Goal: Task Accomplishment & Management: Use online tool/utility

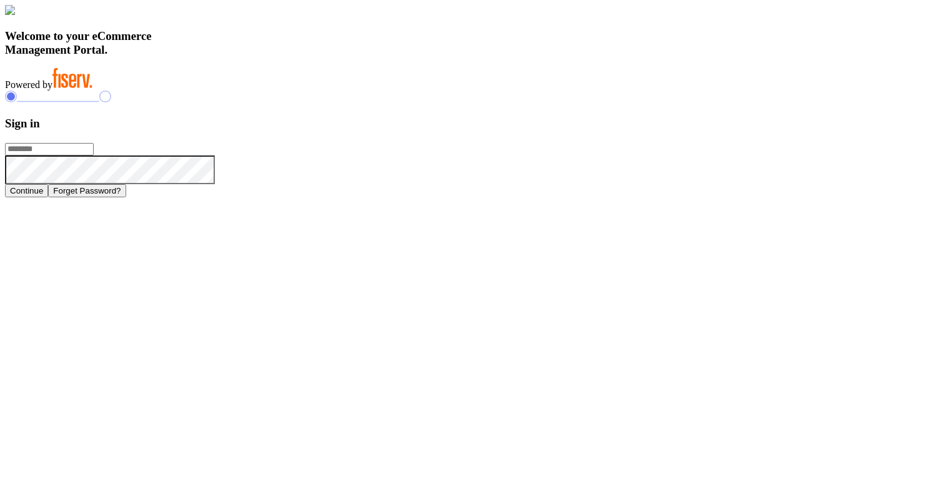
type input "**********"
click at [859, 197] on div "**********" at bounding box center [470, 101] width 930 height 192
click at [48, 197] on button "Continue" at bounding box center [26, 190] width 43 height 13
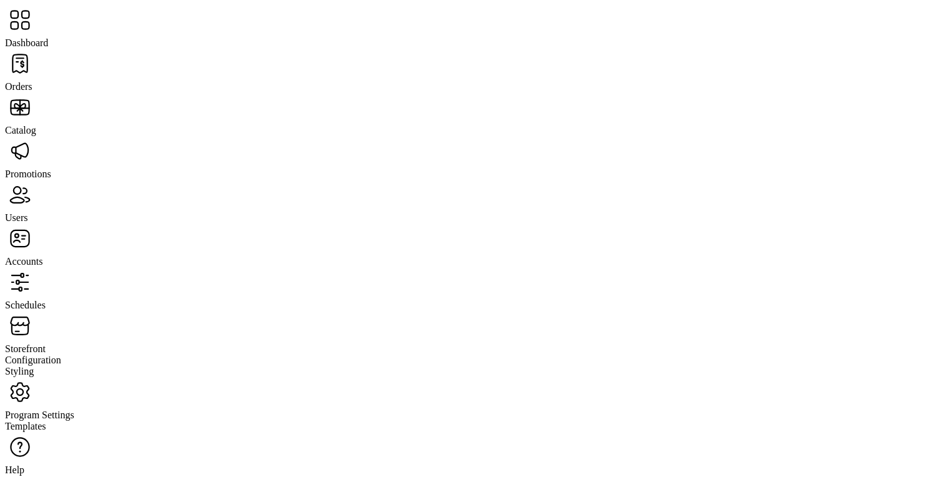
click at [46, 344] on span "Storefront" at bounding box center [25, 349] width 41 height 11
click at [61, 355] on span "Configuration" at bounding box center [33, 360] width 56 height 11
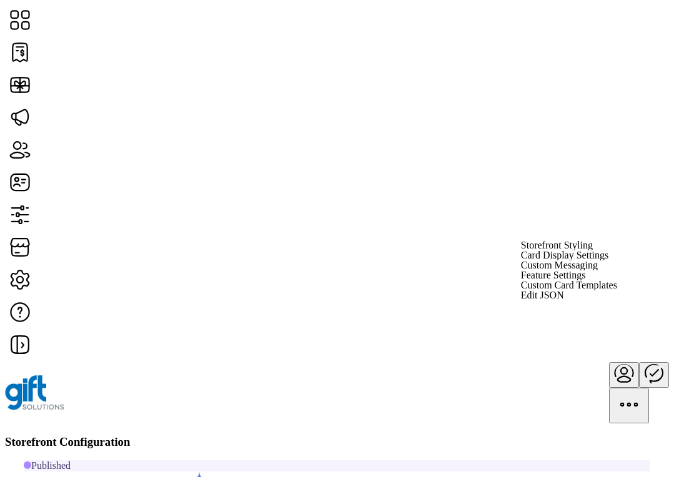
click at [598, 270] on span "Custom Messaging" at bounding box center [559, 265] width 77 height 10
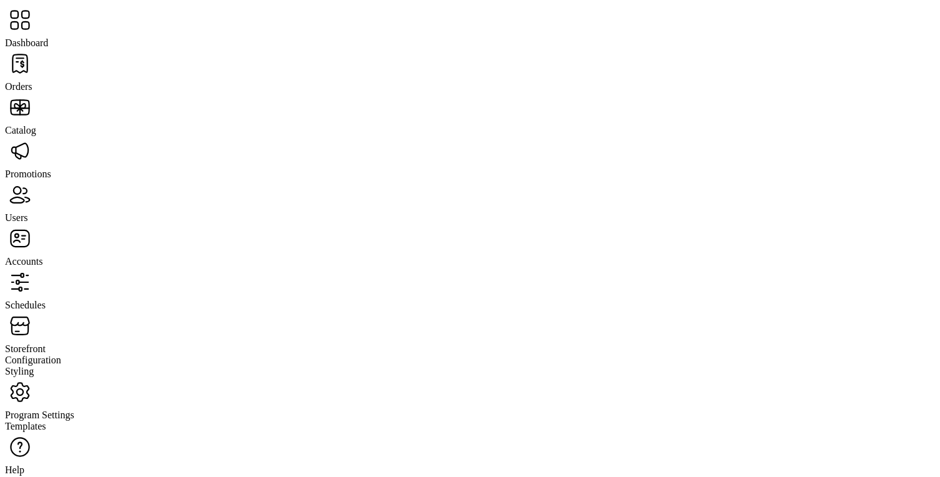
click at [46, 344] on span "Storefront" at bounding box center [25, 349] width 41 height 11
click at [61, 355] on span "Configuration" at bounding box center [33, 360] width 56 height 11
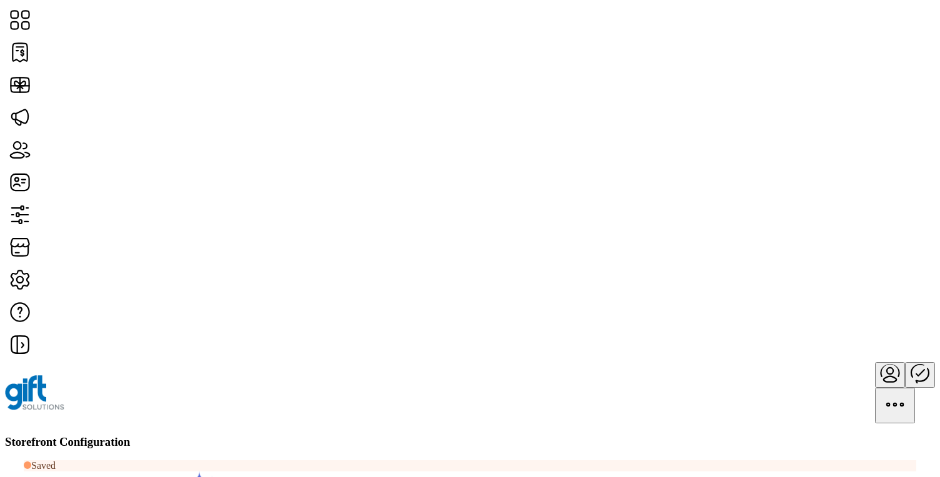
click at [641, 435] on div "Storefront Configuration" at bounding box center [470, 442] width 930 height 14
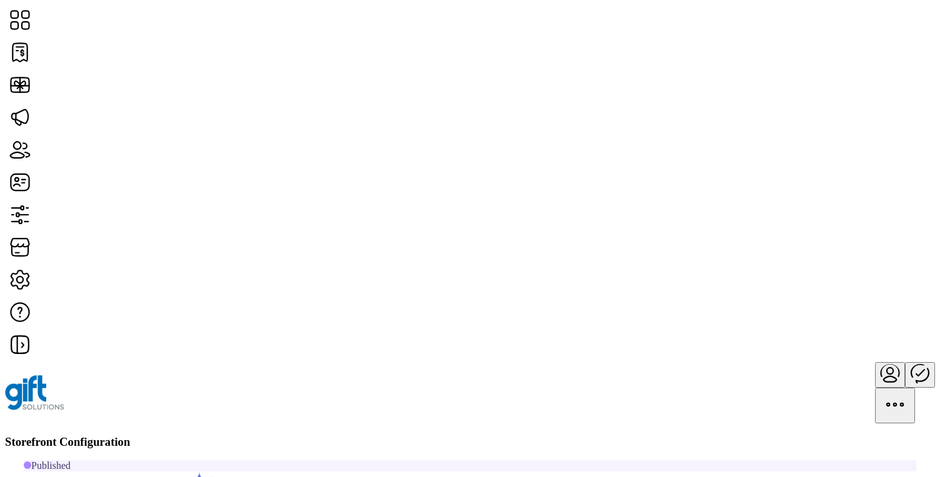
click at [800, 209] on span "Storefront Styling" at bounding box center [775, 204] width 72 height 10
click at [22, 433] on icon at bounding box center [19, 438] width 5 height 11
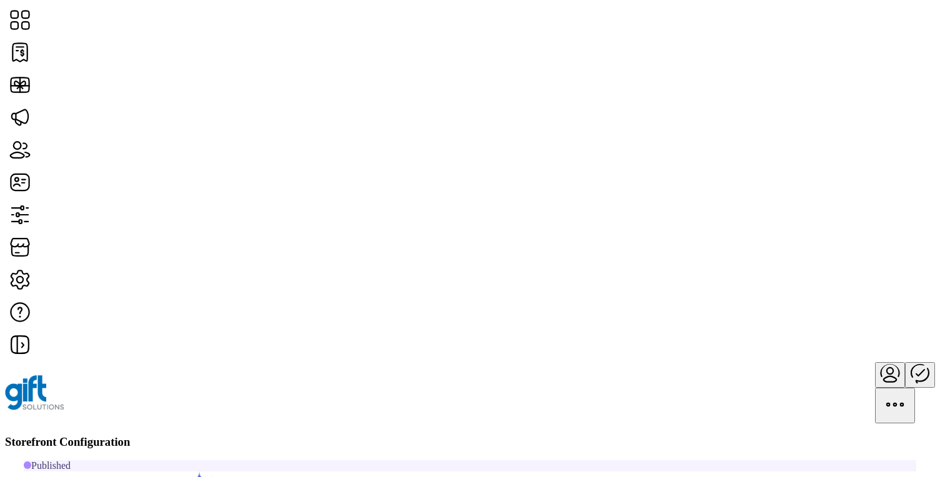
scroll to position [42, 0]
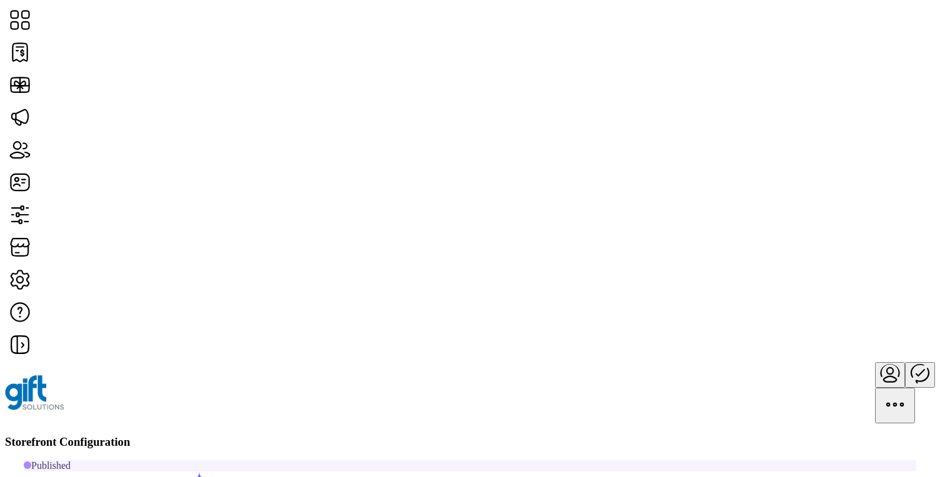
click at [789, 208] on span "Storefront Styling" at bounding box center [771, 203] width 72 height 10
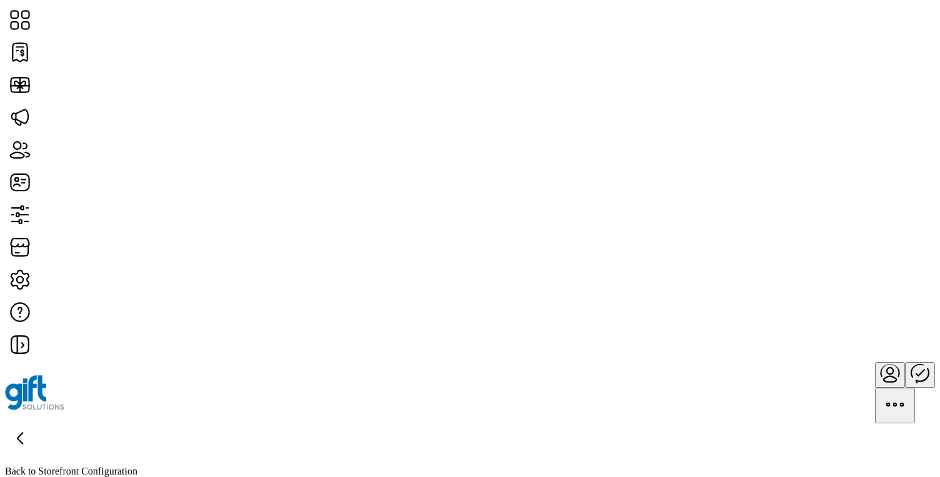
click at [35, 423] on icon at bounding box center [20, 438] width 30 height 30
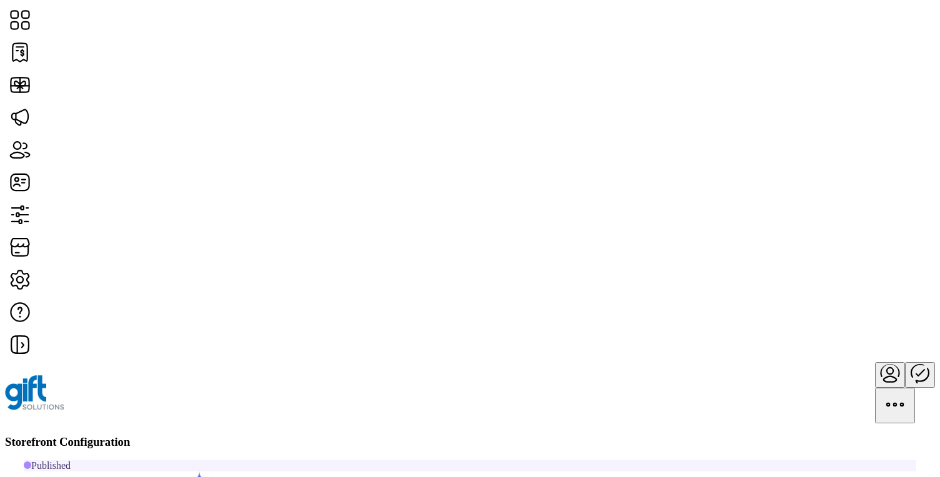
click at [796, 250] on span "Storefront Styling" at bounding box center [775, 245] width 72 height 10
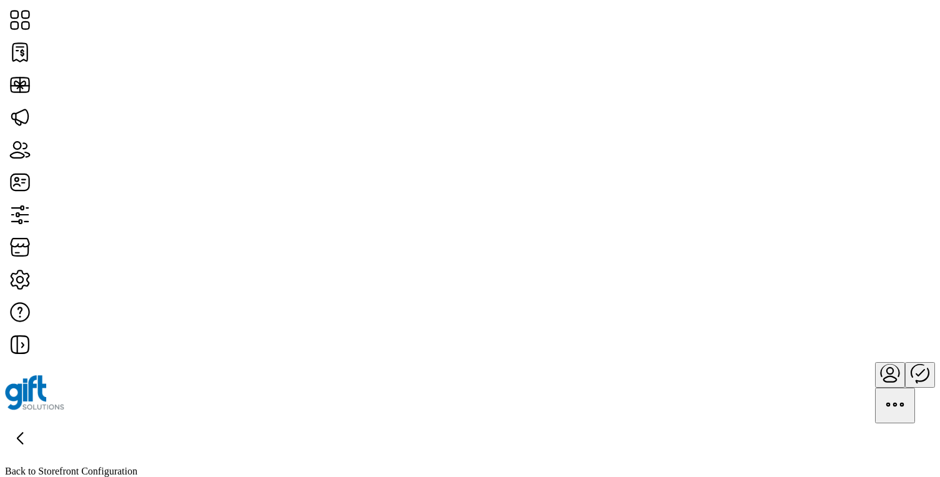
click at [35, 423] on icon at bounding box center [20, 438] width 30 height 30
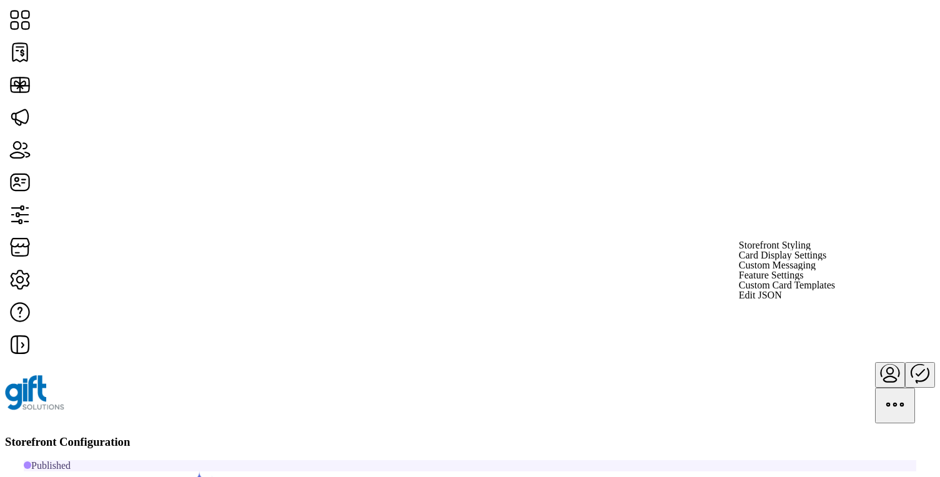
click at [794, 270] on span "Custom Messaging" at bounding box center [777, 265] width 77 height 10
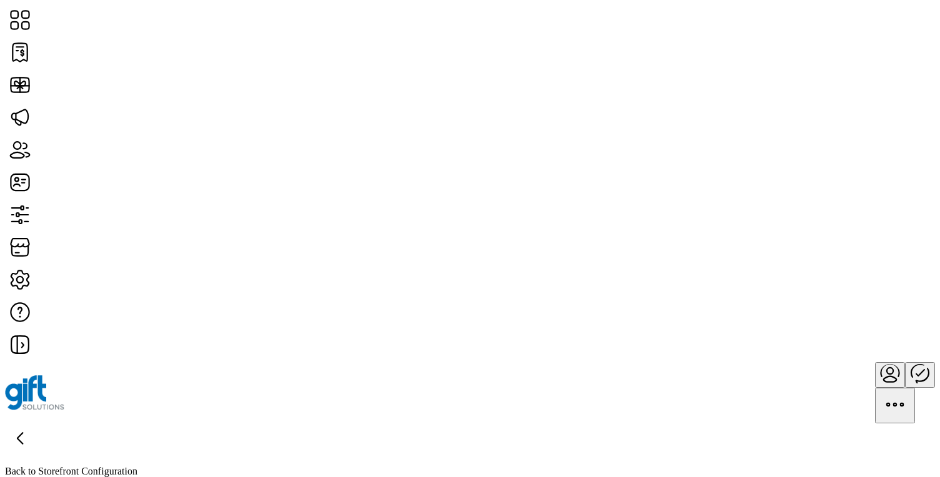
click at [35, 423] on icon at bounding box center [20, 438] width 30 height 30
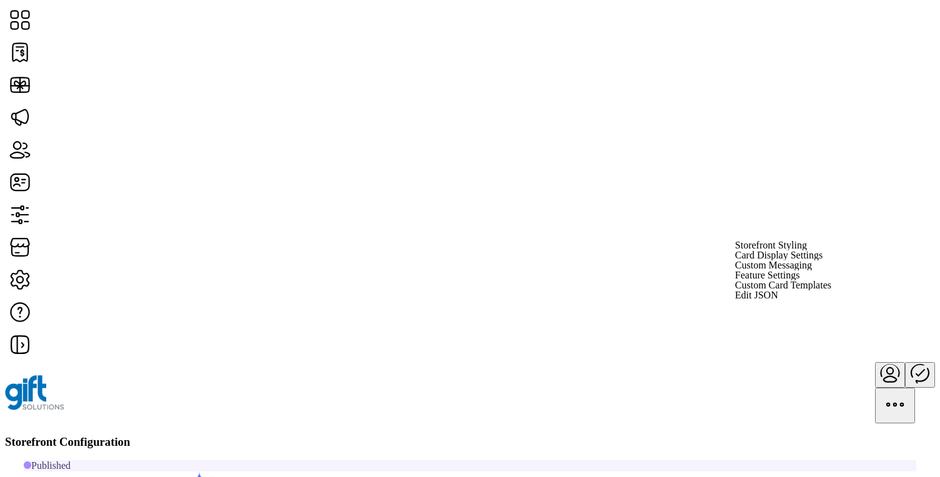
click at [823, 260] on span "Card Display Settings" at bounding box center [778, 255] width 87 height 10
click at [812, 270] on span "Custom Messaging" at bounding box center [773, 265] width 77 height 10
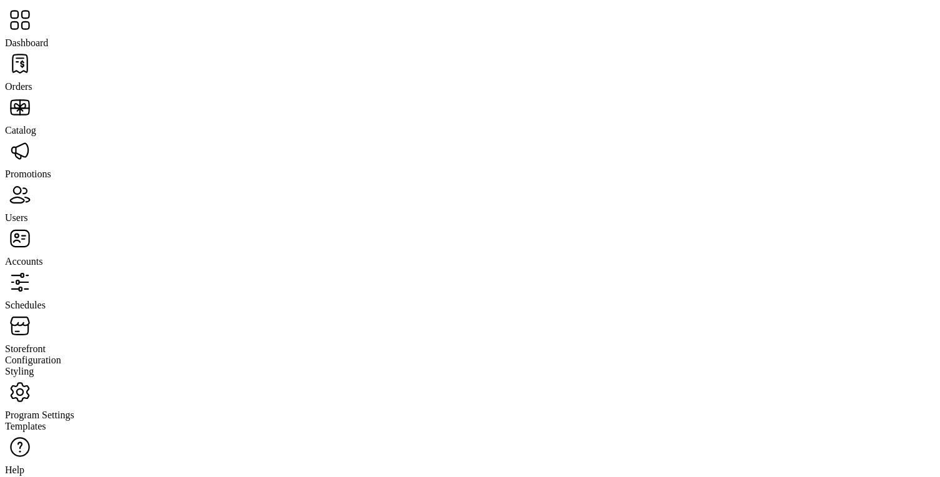
click at [74, 410] on span "Program Settings" at bounding box center [39, 415] width 69 height 11
click at [46, 344] on span "Storefront" at bounding box center [25, 349] width 41 height 11
click at [61, 355] on span "Configuration" at bounding box center [33, 360] width 56 height 11
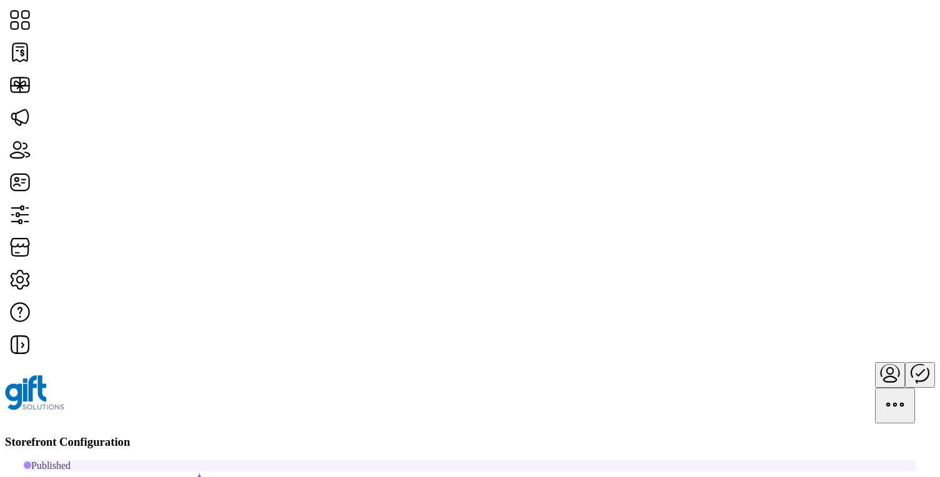
click at [809, 290] on span "Custom Card Templates" at bounding box center [783, 285] width 96 height 10
click at [35, 423] on icon at bounding box center [20, 438] width 30 height 30
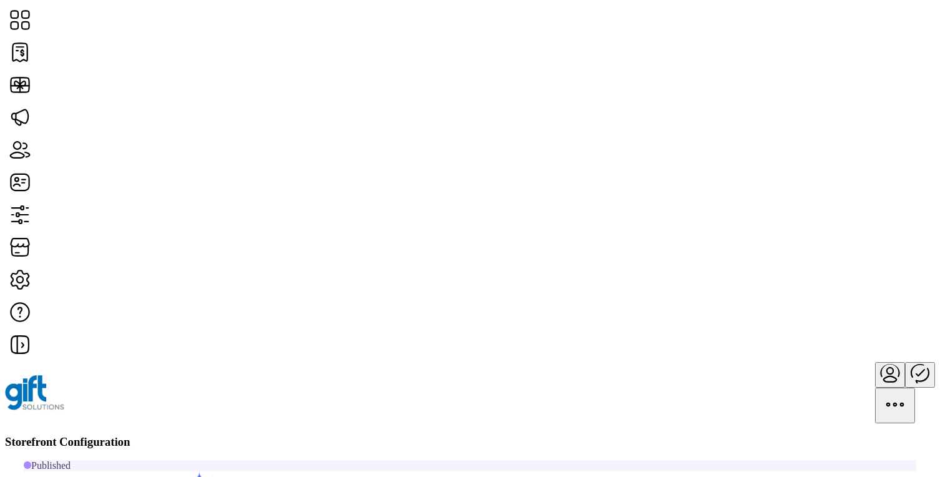
click at [812, 270] on span "Custom Messaging" at bounding box center [777, 265] width 77 height 10
click at [35, 423] on icon at bounding box center [20, 438] width 30 height 30
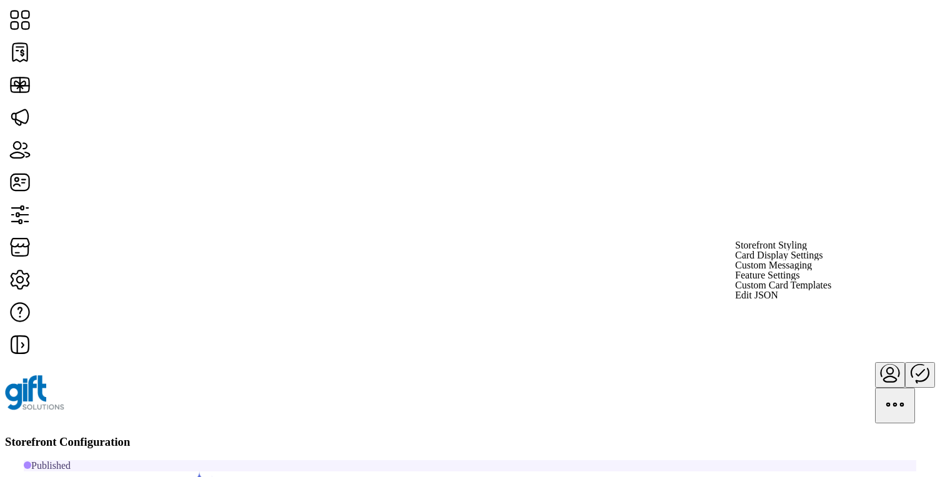
click at [763, 435] on div "Storefront Configuration" at bounding box center [470, 442] width 930 height 14
click at [809, 260] on span "Card Display Settings" at bounding box center [778, 255] width 87 height 10
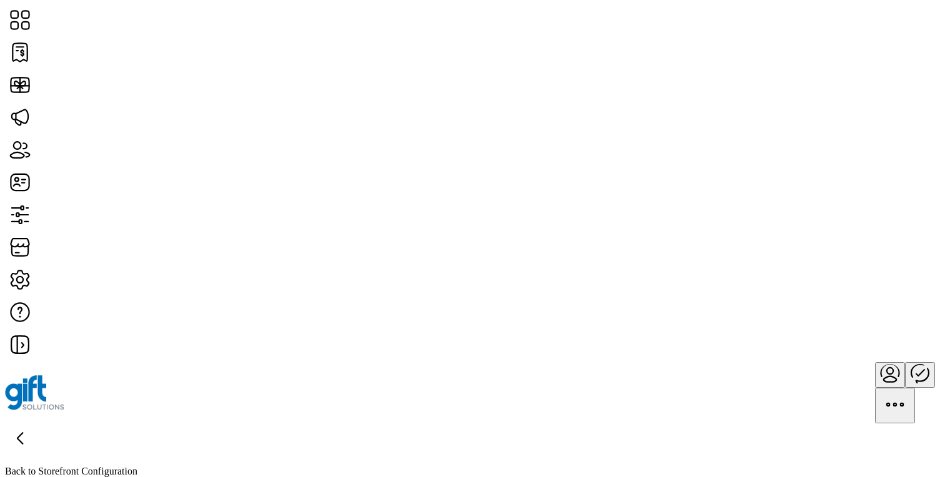
click at [35, 423] on icon at bounding box center [20, 438] width 30 height 30
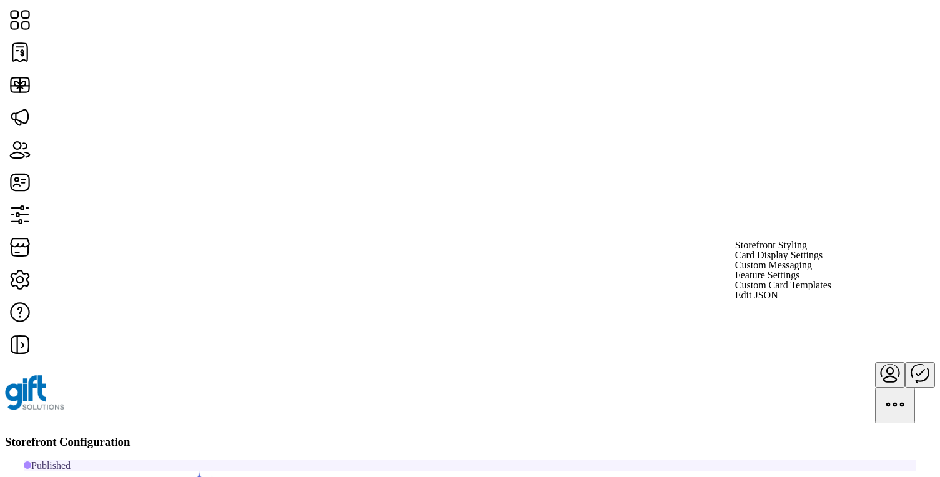
click at [812, 270] on span "Custom Messaging" at bounding box center [773, 265] width 77 height 10
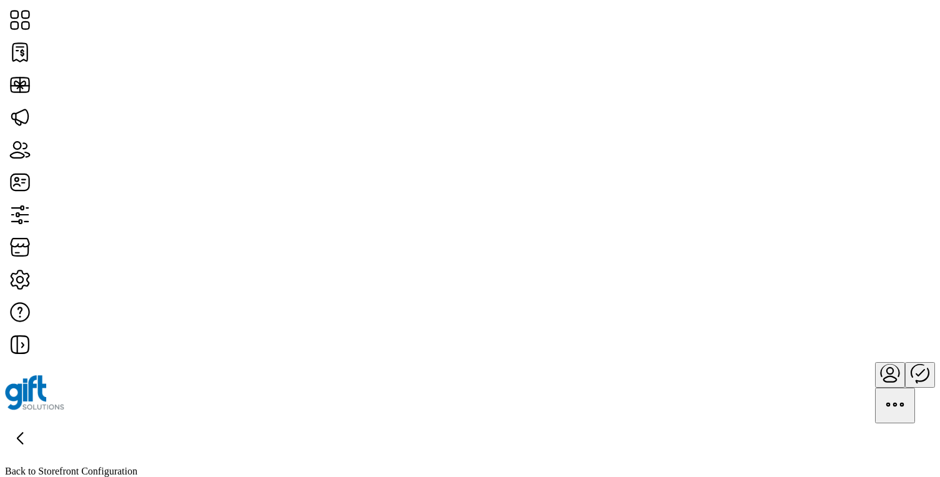
scroll to position [174, 0]
click at [35, 423] on icon at bounding box center [20, 438] width 30 height 30
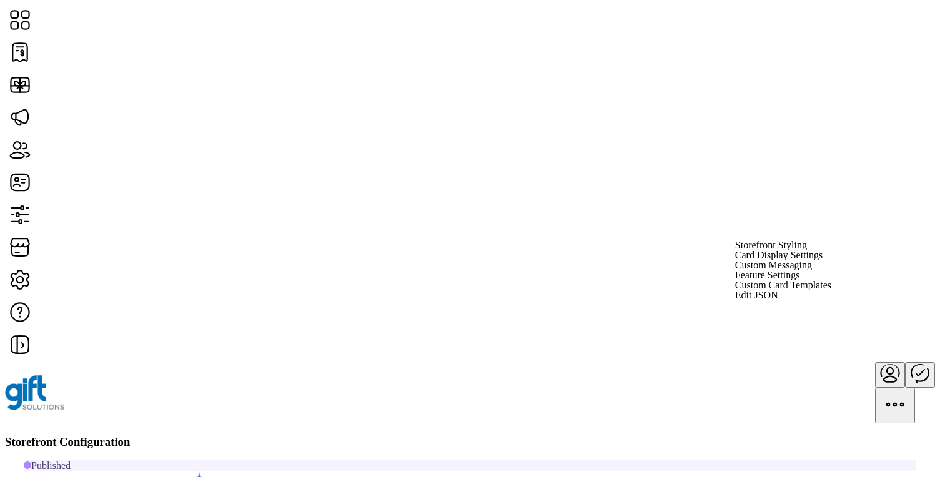
click at [793, 270] on span "Custom Messaging" at bounding box center [773, 265] width 77 height 10
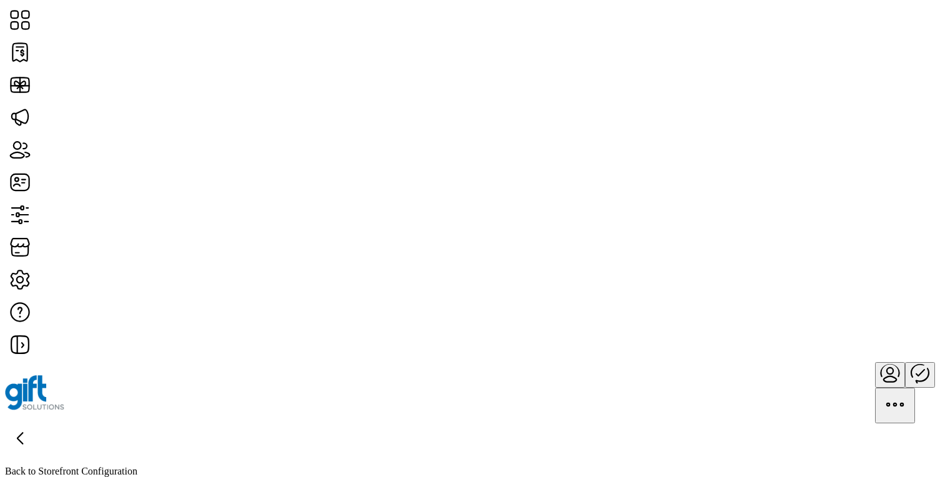
click at [35, 423] on icon at bounding box center [20, 438] width 30 height 30
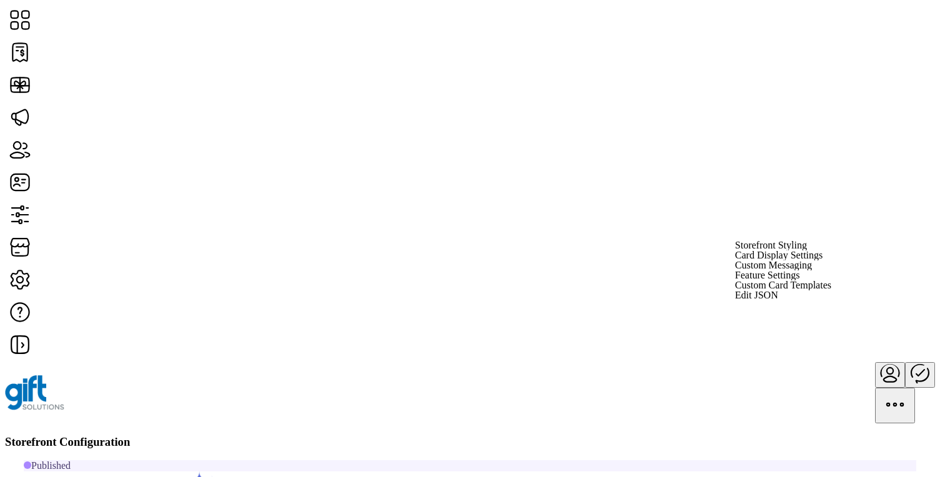
click at [812, 270] on span "Custom Messaging" at bounding box center [773, 265] width 77 height 10
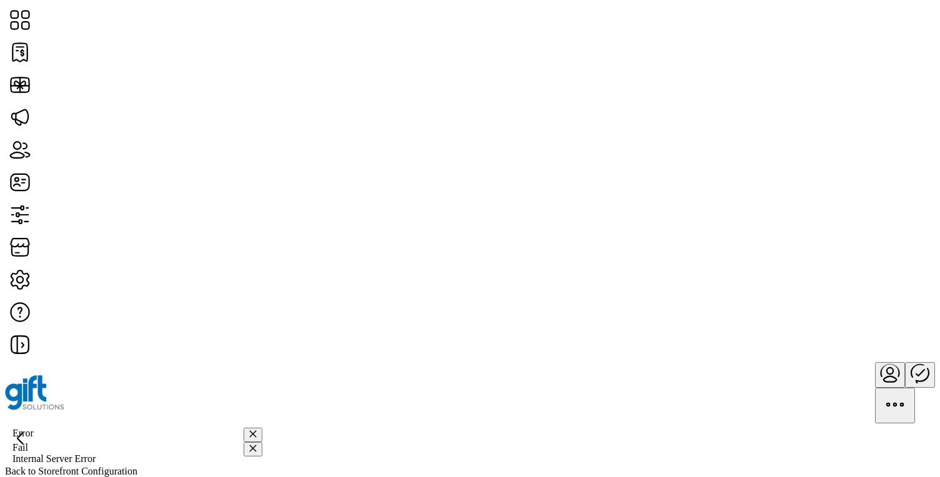
click at [35, 423] on icon at bounding box center [20, 438] width 30 height 30
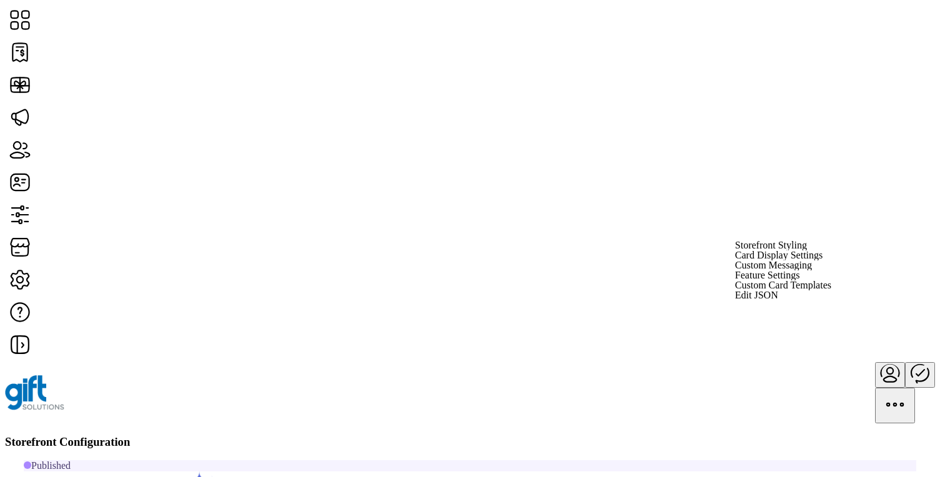
click at [812, 270] on span "Custom Messaging" at bounding box center [773, 265] width 77 height 10
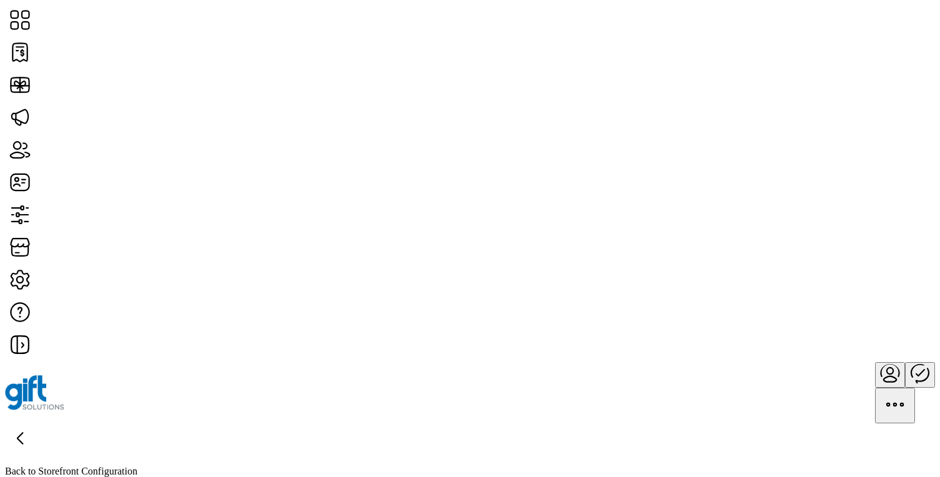
scroll to position [93, 0]
click at [35, 423] on icon at bounding box center [20, 438] width 30 height 30
click at [711, 435] on div "Storefront Configuration" at bounding box center [470, 442] width 930 height 14
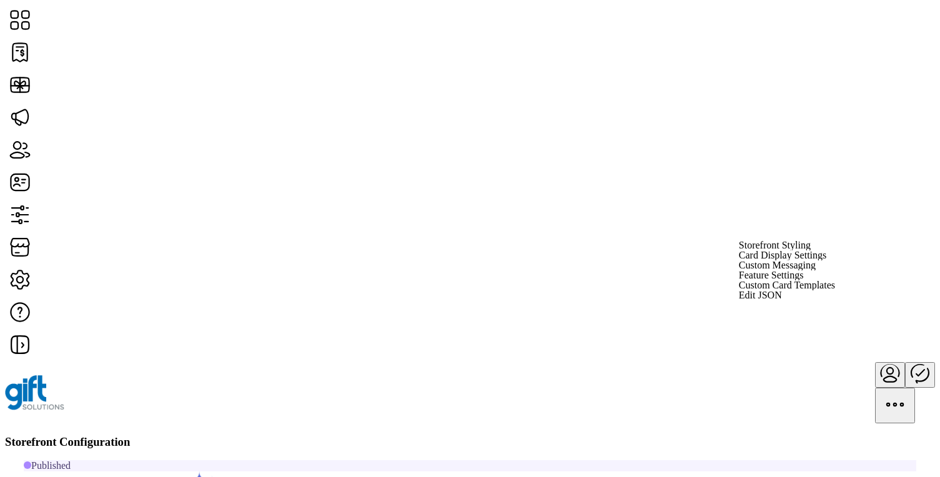
click at [816, 270] on span "Custom Messaging" at bounding box center [777, 265] width 77 height 10
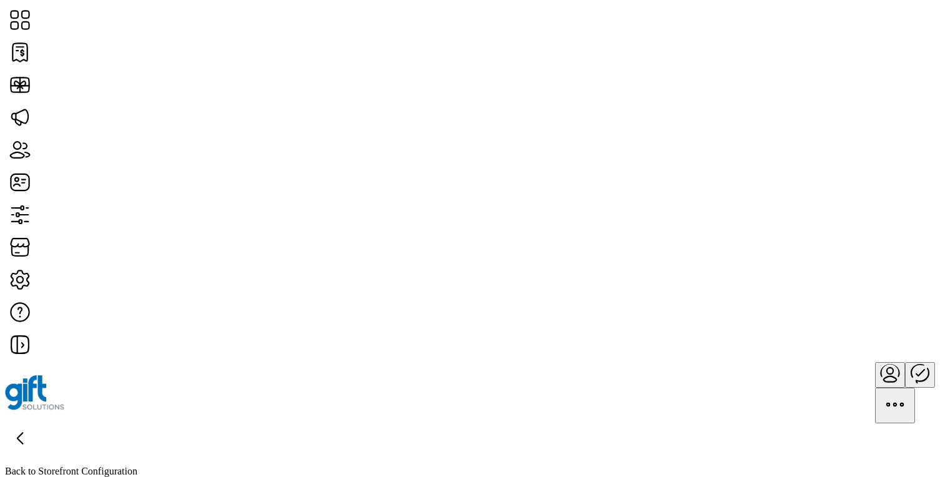
click at [35, 423] on icon at bounding box center [20, 438] width 30 height 30
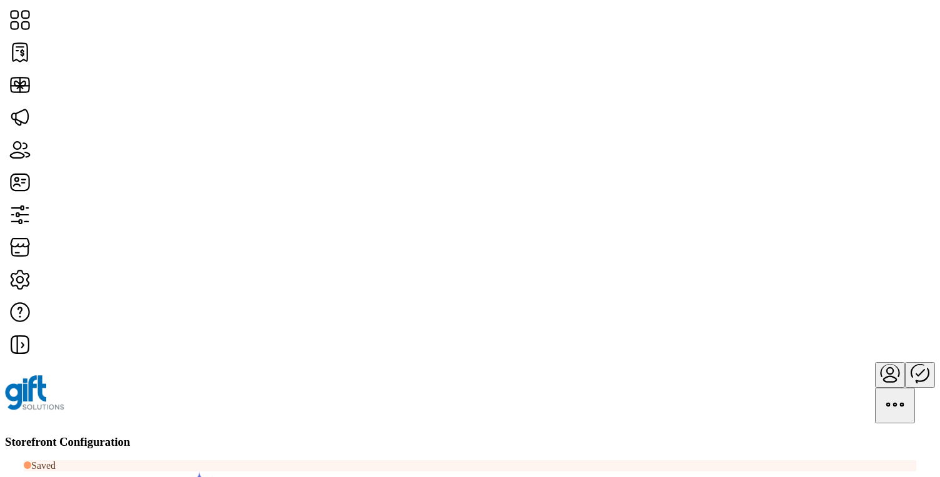
click at [809, 270] on span "Custom Messaging" at bounding box center [781, 265] width 77 height 10
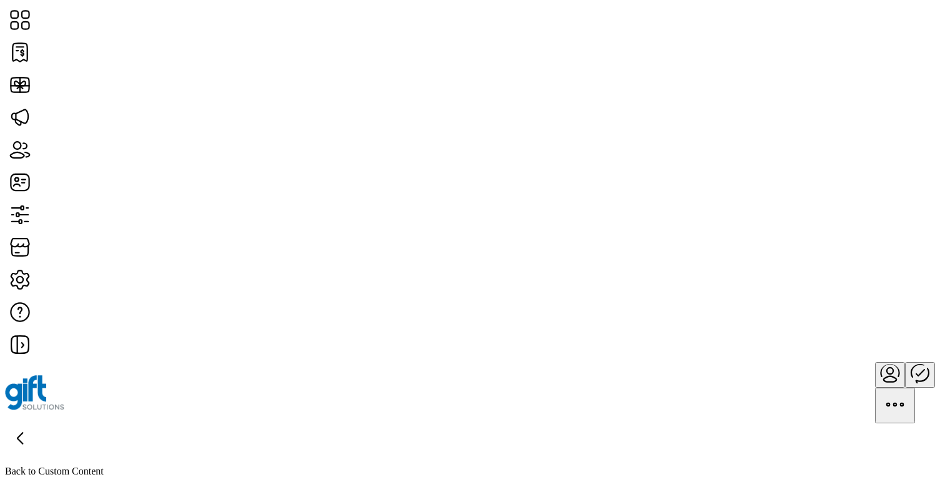
type input "**********"
click at [22, 433] on icon at bounding box center [19, 438] width 5 height 11
type input "**********"
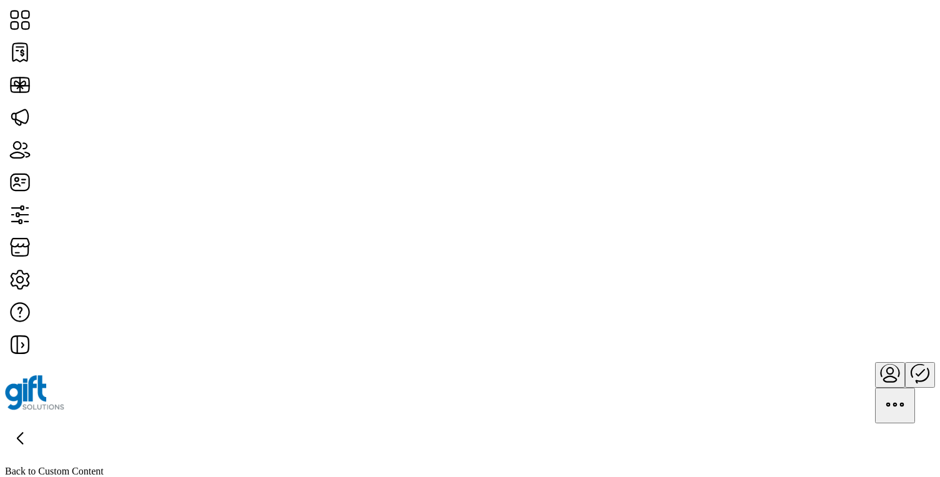
click at [22, 433] on icon at bounding box center [19, 438] width 5 height 11
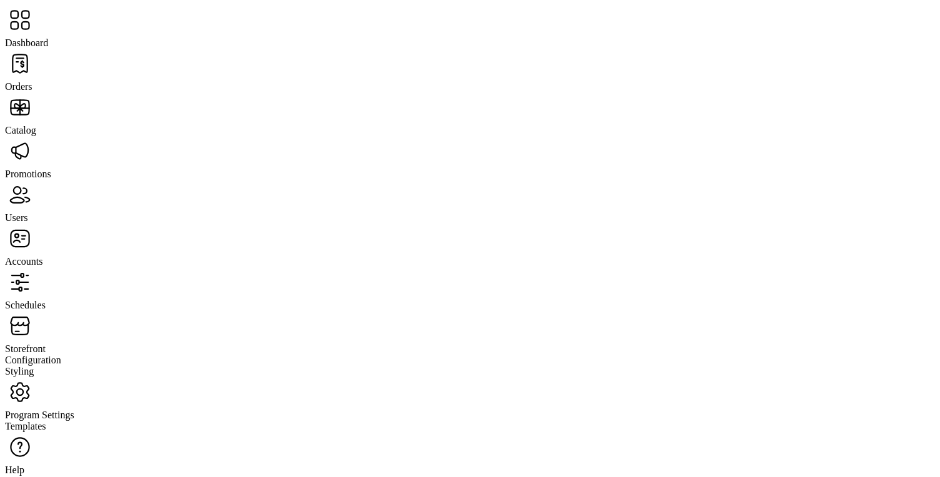
click at [46, 344] on span "Storefront" at bounding box center [25, 349] width 41 height 11
click at [61, 355] on span "Configuration" at bounding box center [33, 360] width 56 height 11
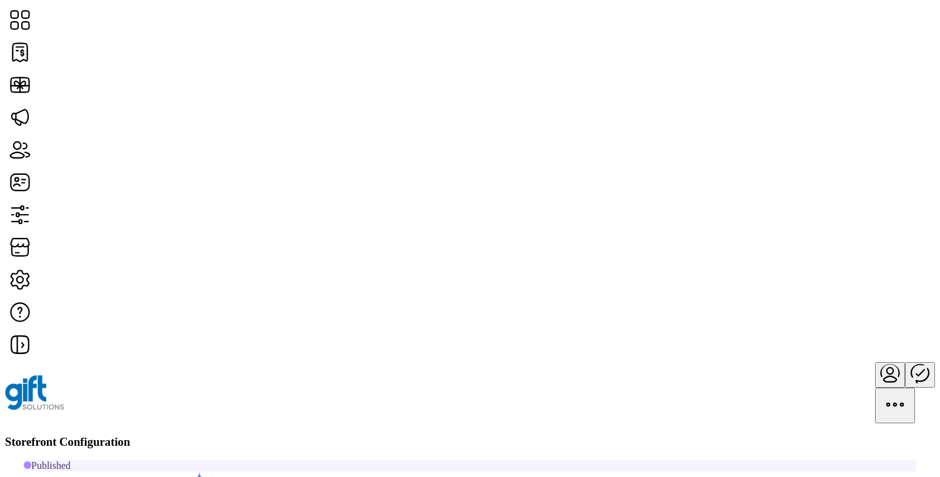
click at [812, 270] on span "Custom Messaging" at bounding box center [773, 265] width 77 height 10
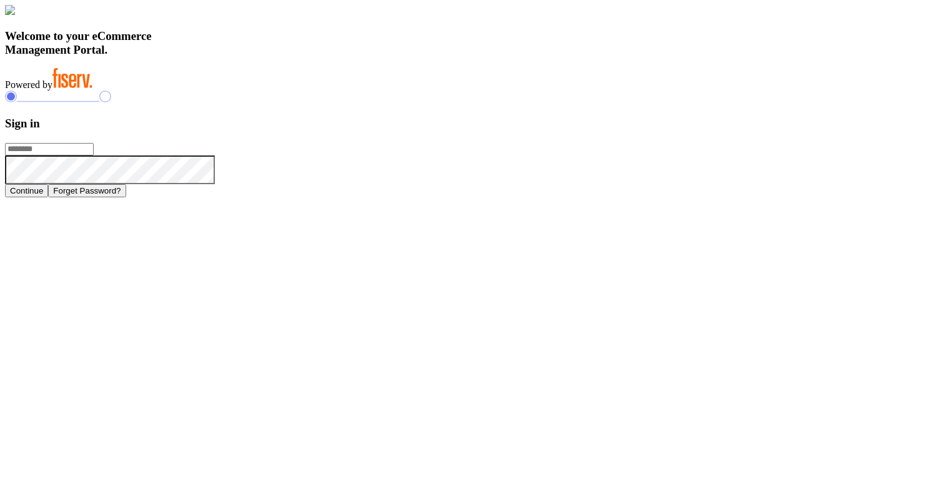
type input "**********"
click at [48, 197] on button "Continue" at bounding box center [26, 190] width 43 height 13
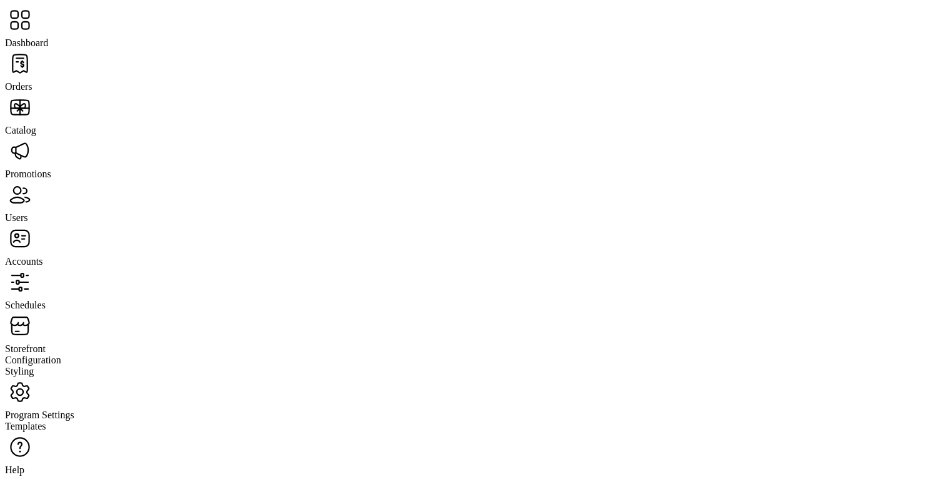
click at [67, 311] on div "Storefront" at bounding box center [470, 333] width 930 height 44
click at [61, 355] on span "Configuration" at bounding box center [33, 360] width 56 height 11
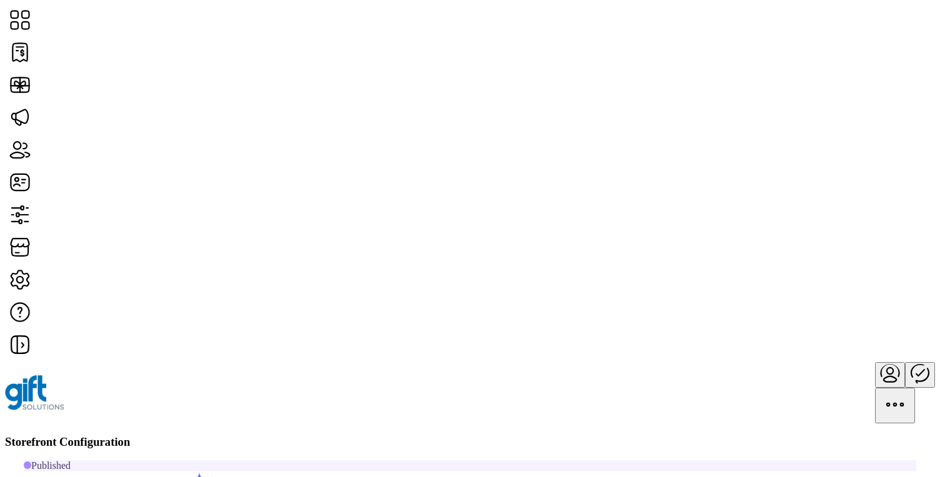
click at [812, 270] on span "Custom Messaging" at bounding box center [773, 265] width 77 height 10
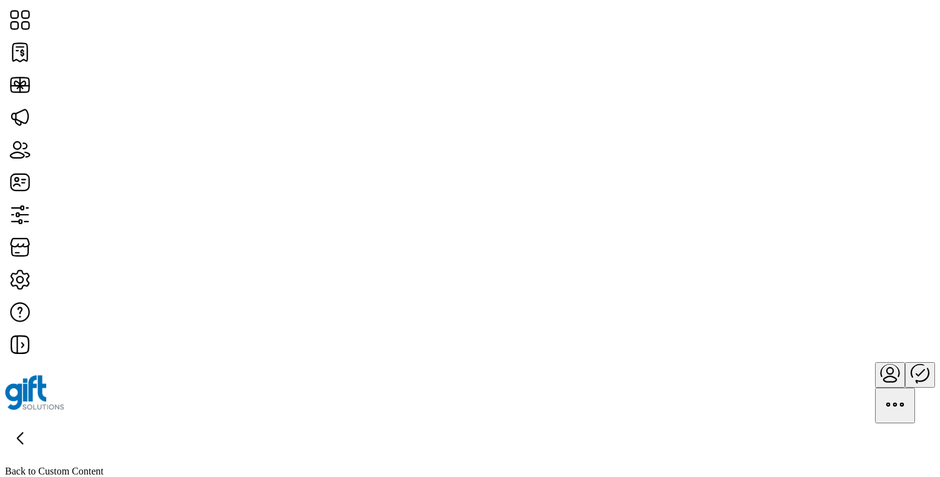
type input "*********"
click at [35, 423] on icon at bounding box center [20, 438] width 30 height 30
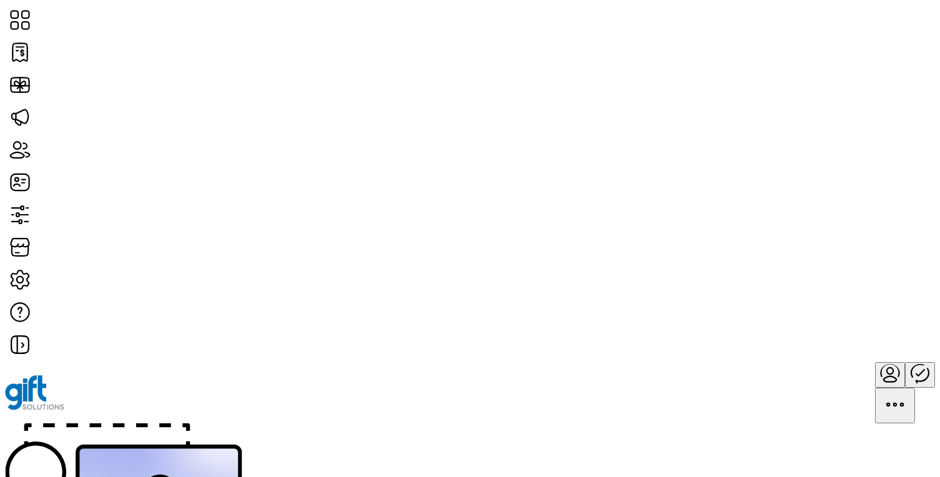
click at [89, 362] on div "Oops! Sorry, we couldn't find the page you were looking for. Back to Dashboard" at bounding box center [470, 484] width 930 height 245
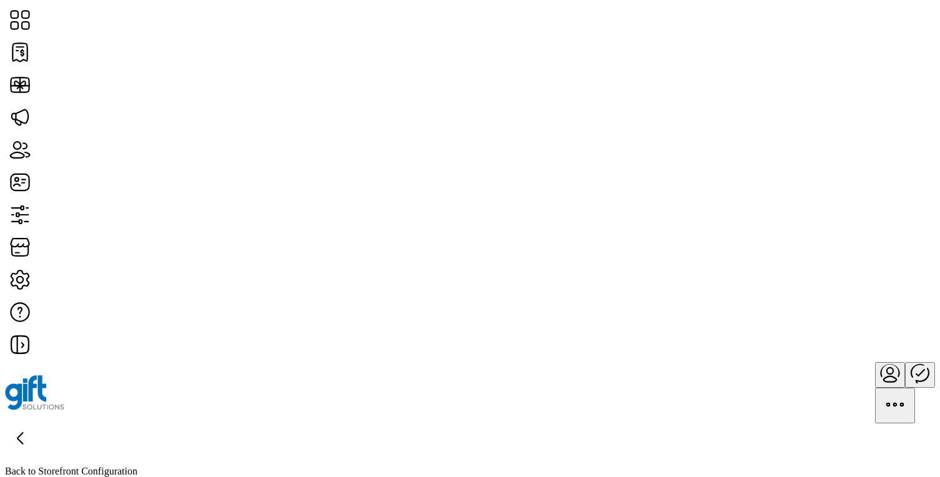
scroll to position [2497, 0]
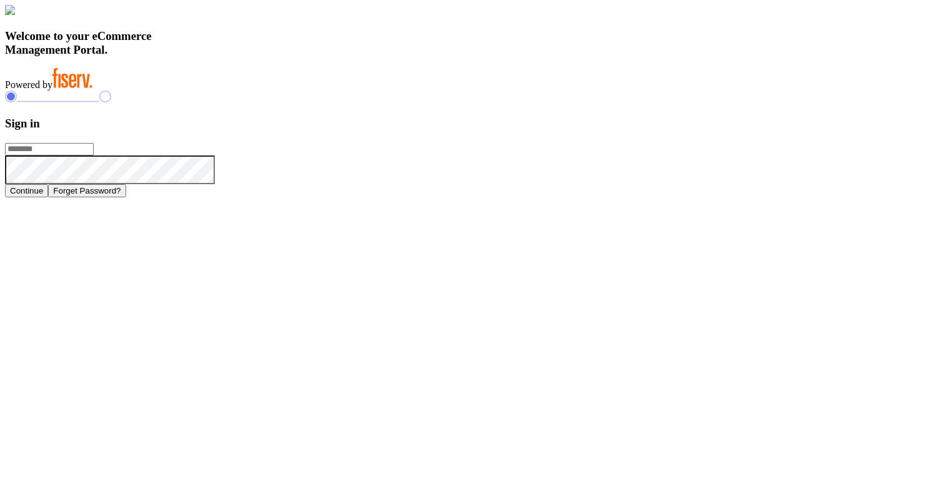
type input "**********"
click at [356, 57] on h3 "Welcome to your eCommerce Management Portal." at bounding box center [470, 42] width 930 height 27
click at [670, 131] on h3 "Sign in" at bounding box center [470, 124] width 930 height 14
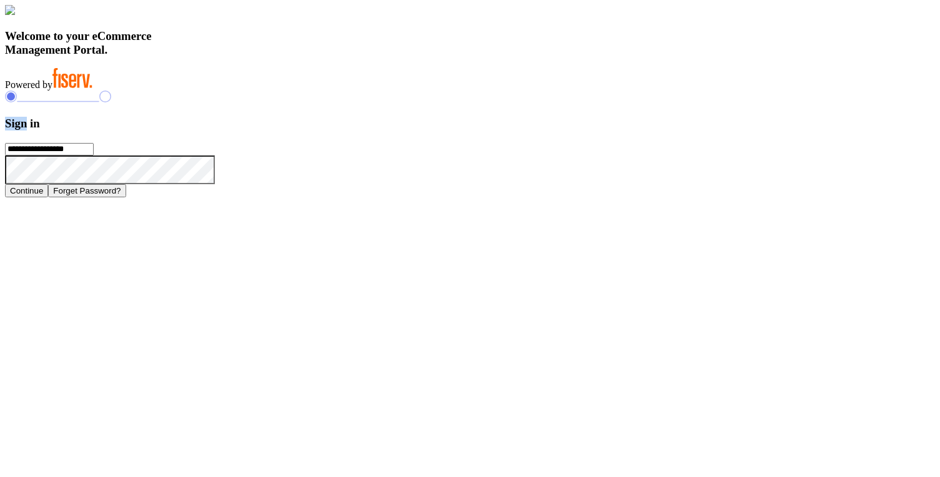
click at [670, 131] on h3 "Sign in" at bounding box center [470, 124] width 930 height 14
click at [668, 131] on h3 "Sign in" at bounding box center [470, 124] width 930 height 14
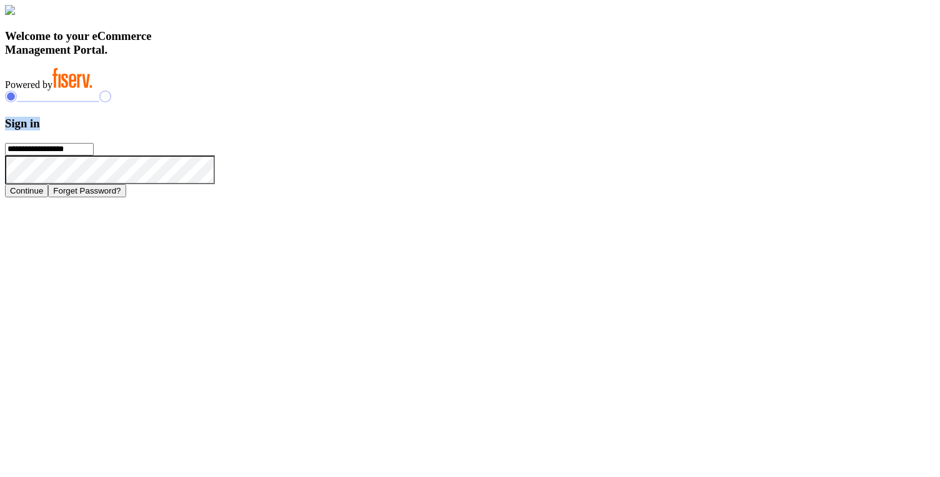
click at [668, 131] on h3 "Sign in" at bounding box center [470, 124] width 930 height 14
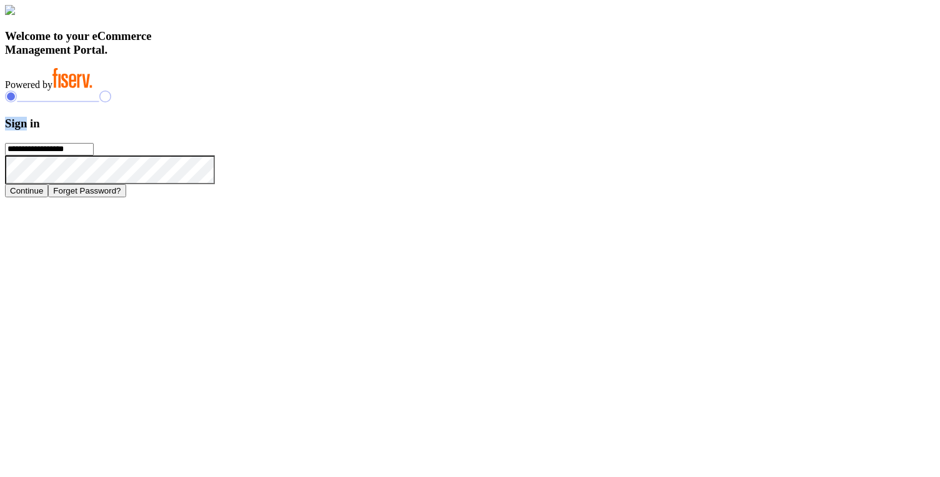
click at [668, 131] on h3 "Sign in" at bounding box center [470, 124] width 930 height 14
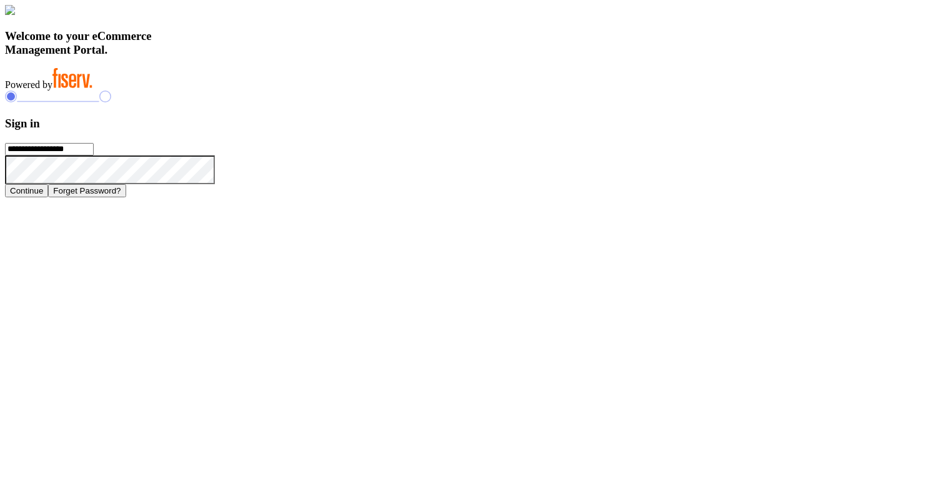
click at [380, 57] on h3 "Welcome to your eCommerce Management Portal." at bounding box center [470, 42] width 930 height 27
click at [388, 57] on h3 "Welcome to your eCommerce Management Portal." at bounding box center [470, 42] width 930 height 27
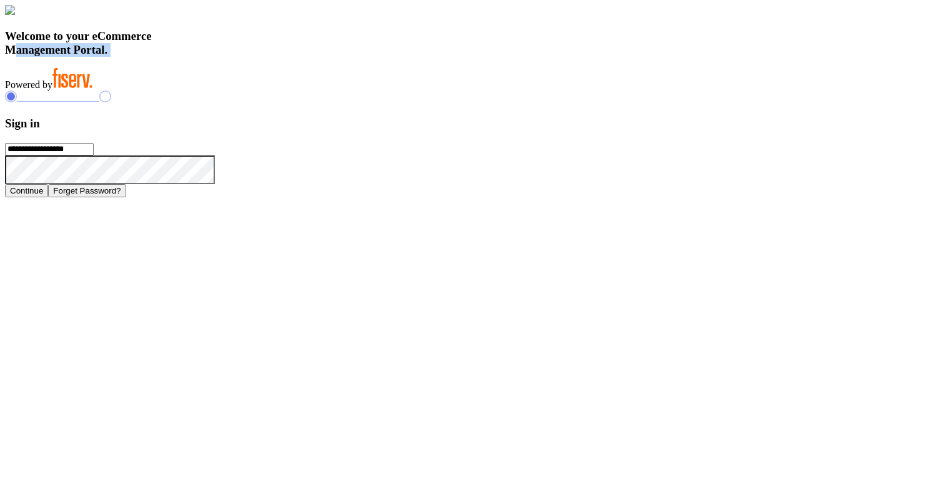
click at [388, 57] on h3 "Welcome to your eCommerce Management Portal." at bounding box center [470, 42] width 930 height 27
click at [390, 57] on h3 "Welcome to your eCommerce Management Portal." at bounding box center [470, 42] width 930 height 27
type input "**********"
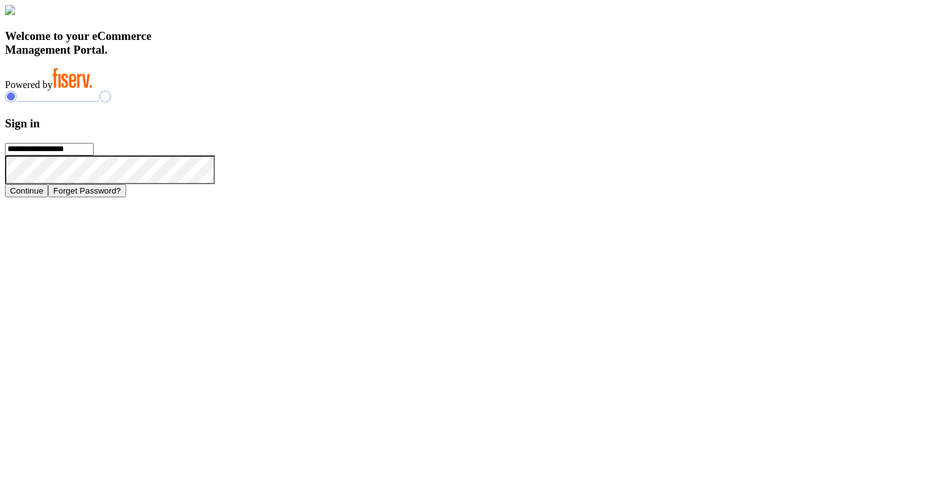
click at [48, 197] on button "Continue" at bounding box center [26, 190] width 43 height 13
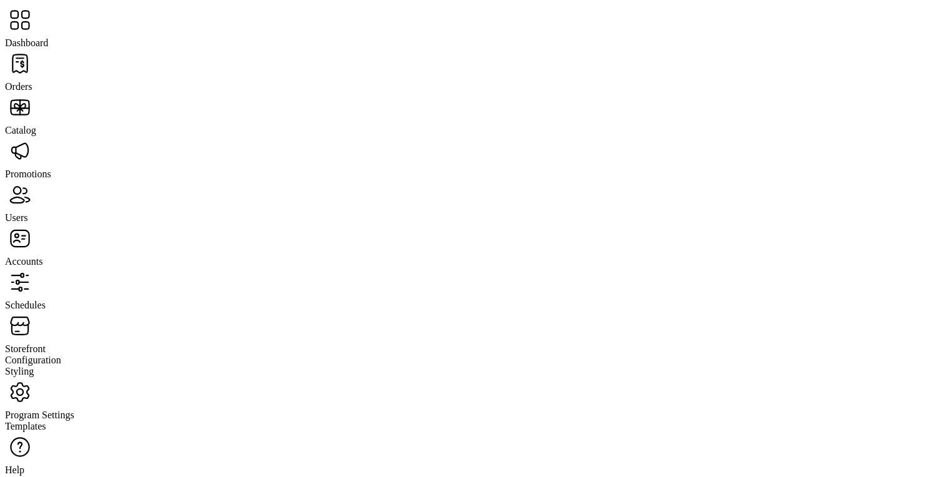
click at [46, 344] on span "Storefront" at bounding box center [25, 349] width 41 height 11
click at [61, 355] on span "Configuration" at bounding box center [33, 360] width 56 height 11
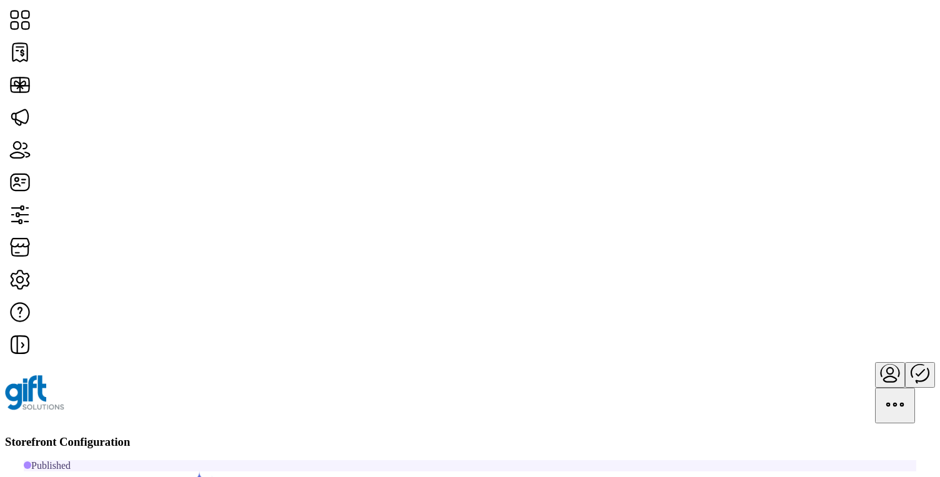
click at [816, 270] on span "Custom Messaging" at bounding box center [777, 265] width 77 height 10
click at [35, 423] on icon at bounding box center [20, 438] width 30 height 30
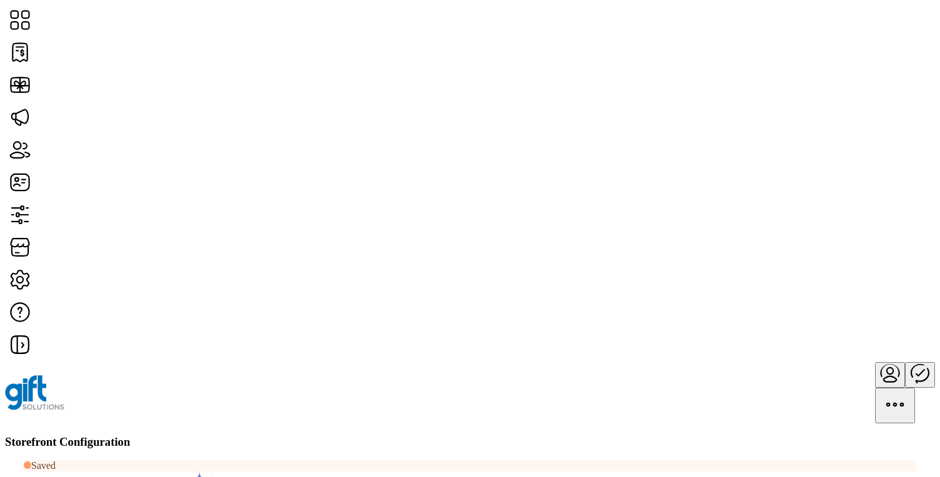
click at [808, 270] on span "Custom Messaging" at bounding box center [781, 265] width 77 height 10
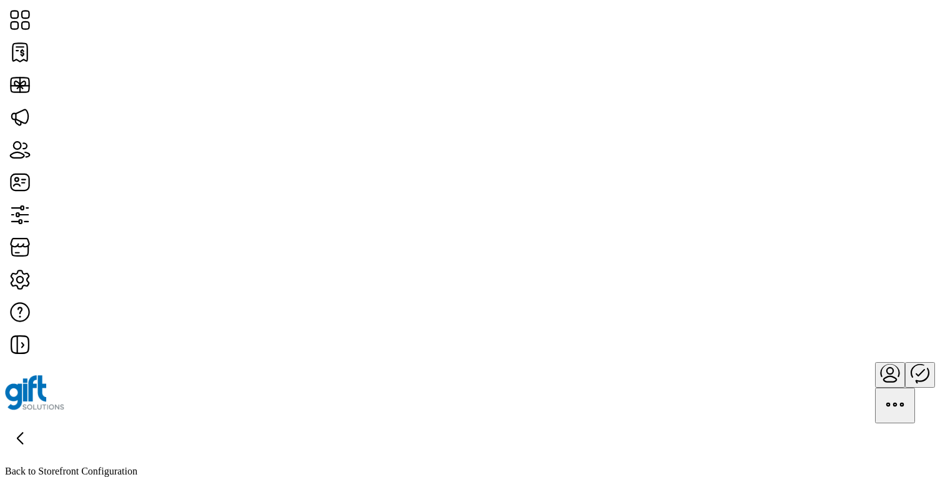
click at [22, 433] on icon at bounding box center [19, 438] width 5 height 11
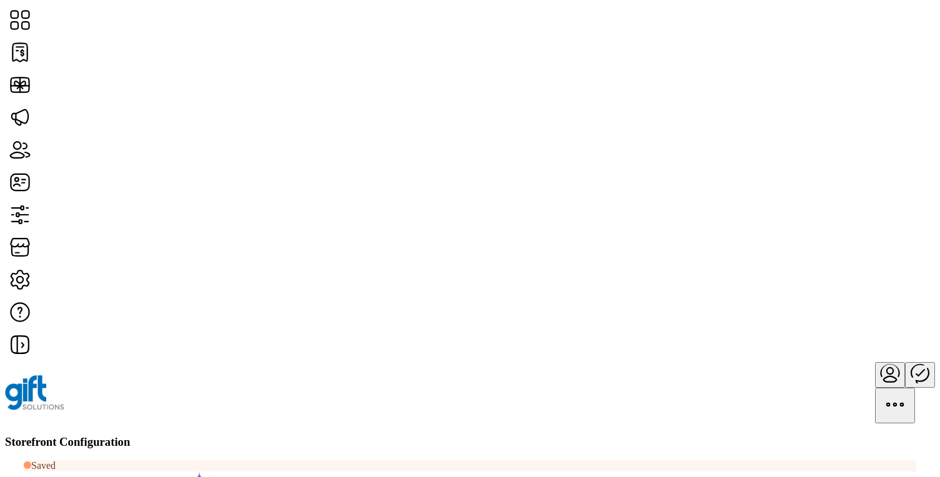
click at [811, 270] on span "Custom Messaging" at bounding box center [781, 265] width 77 height 10
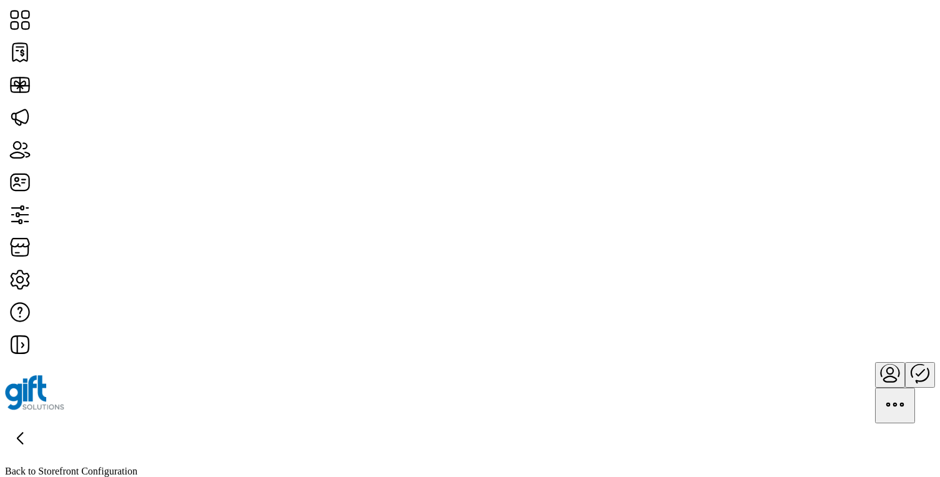
click at [283, 423] on div "Back to Storefront Configuration Custom Content Add New" at bounding box center [470, 475] width 930 height 104
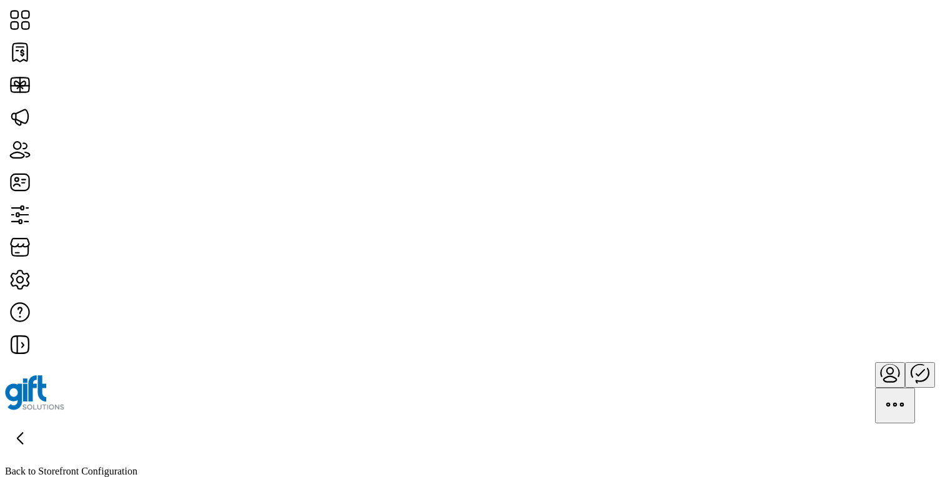
click at [283, 423] on div "Back to Storefront Configuration Custom Content Add New" at bounding box center [470, 475] width 930 height 104
drag, startPoint x: 258, startPoint y: 110, endPoint x: 102, endPoint y: 57, distance: 164.9
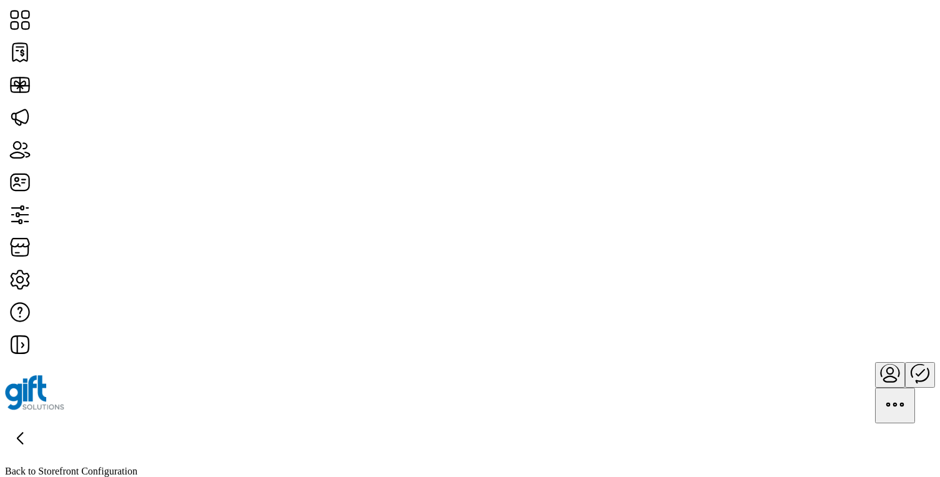
click at [282, 423] on div "Back to Storefront Configuration Custom Content Add New" at bounding box center [470, 475] width 930 height 104
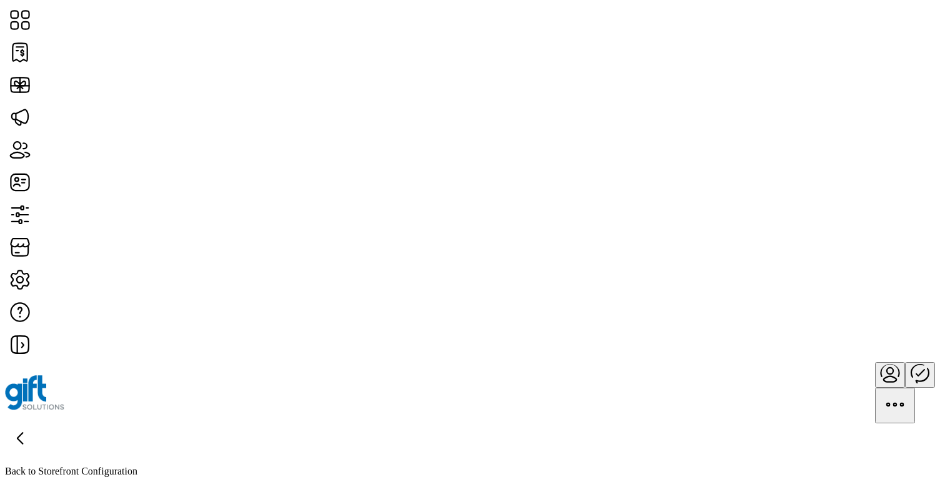
click at [282, 423] on div "Back to Storefront Configuration Custom Content Add New" at bounding box center [470, 475] width 930 height 104
drag, startPoint x: 257, startPoint y: 76, endPoint x: 229, endPoint y: 99, distance: 36.9
click at [229, 423] on div "Back to Storefront Configuration Custom Content Add New" at bounding box center [470, 475] width 930 height 104
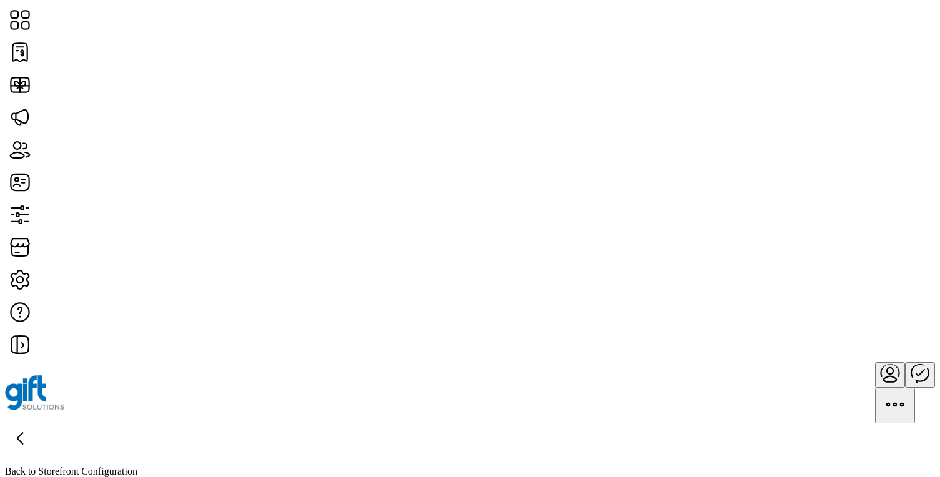
drag, startPoint x: 96, startPoint y: 84, endPoint x: 236, endPoint y: 116, distance: 144.1
click at [236, 423] on div "Back to Storefront Configuration Custom Content Add New" at bounding box center [470, 475] width 930 height 104
drag, startPoint x: 236, startPoint y: 114, endPoint x: 85, endPoint y: 69, distance: 157.7
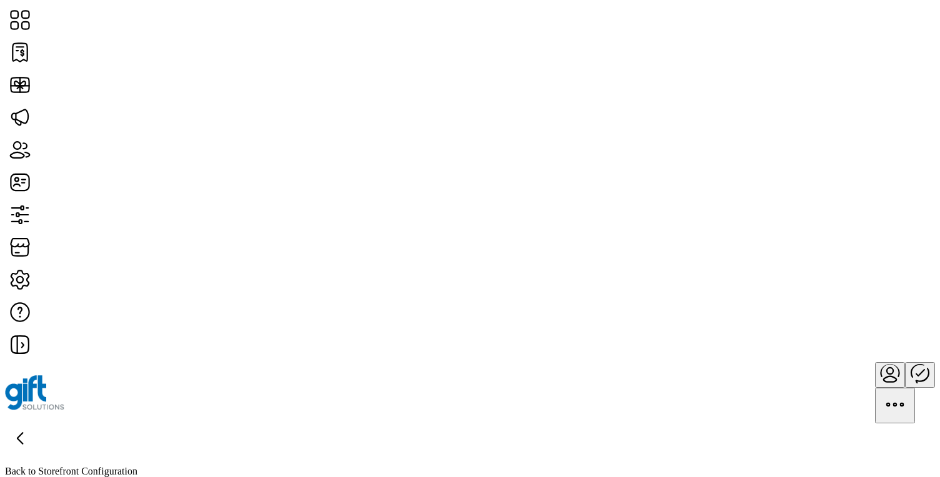
click at [84, 423] on div "Back to Storefront Configuration Custom Content Add New" at bounding box center [470, 475] width 930 height 104
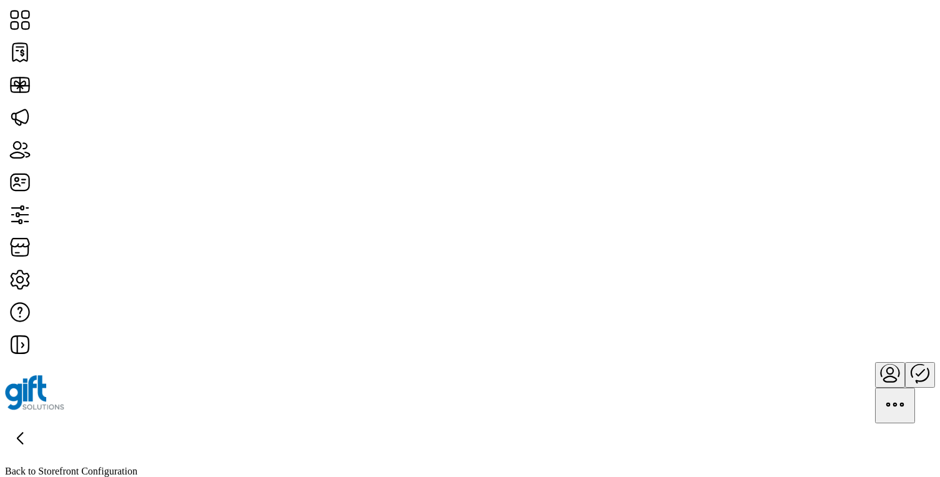
click at [259, 423] on div "Back to Storefront Configuration Custom Content Add New" at bounding box center [470, 475] width 930 height 104
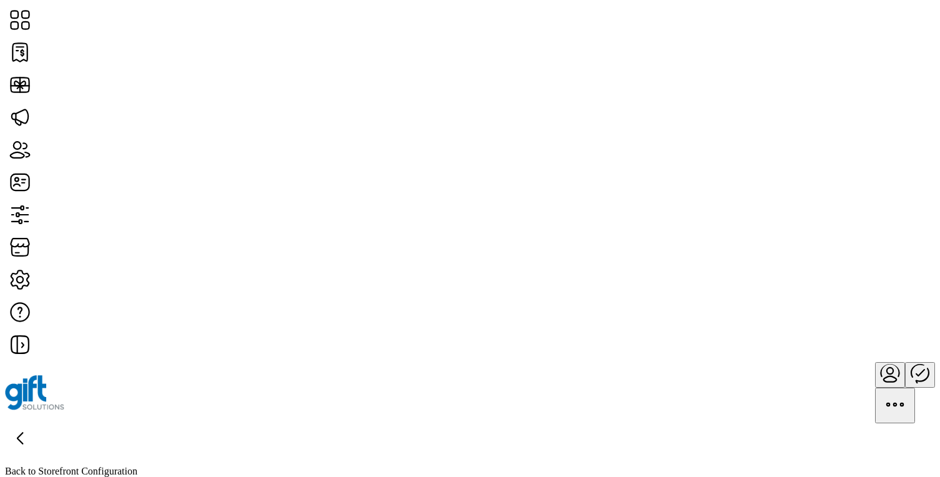
click at [259, 423] on div "Back to Storefront Configuration Custom Content Add New" at bounding box center [470, 475] width 930 height 104
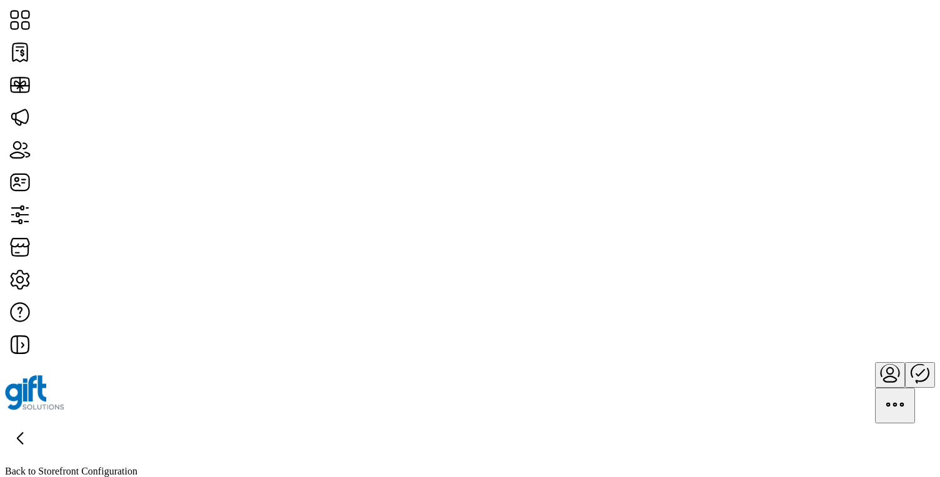
drag, startPoint x: 244, startPoint y: 112, endPoint x: 108, endPoint y: 63, distance: 144.8
click at [108, 423] on div "Back to Storefront Configuration Custom Content Add New" at bounding box center [470, 475] width 930 height 104
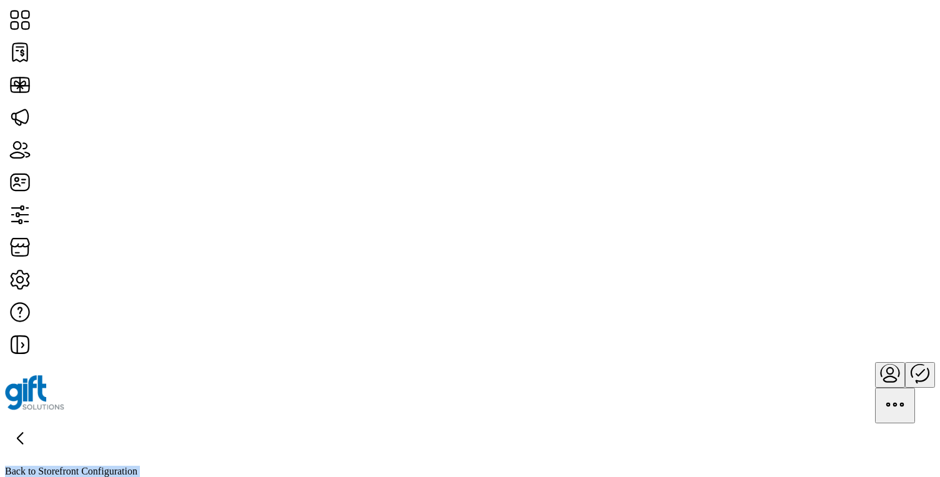
click at [679, 362] on div at bounding box center [470, 392] width 930 height 61
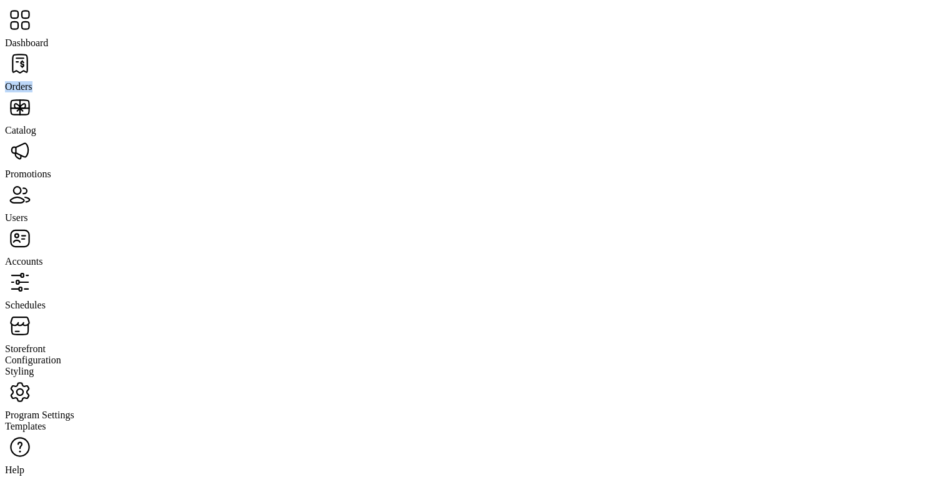
drag, startPoint x: 69, startPoint y: 67, endPoint x: 99, endPoint y: 77, distance: 31.8
click at [99, 77] on div "Orders" at bounding box center [470, 71] width 930 height 44
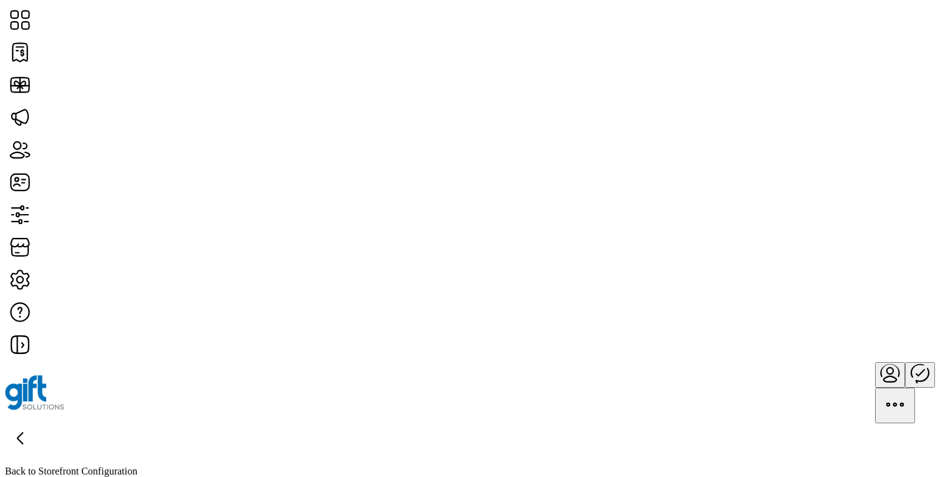
click at [273, 362] on div at bounding box center [470, 392] width 930 height 61
click at [275, 437] on div "Orders Filter Focused All Orders" at bounding box center [470, 474] width 930 height 75
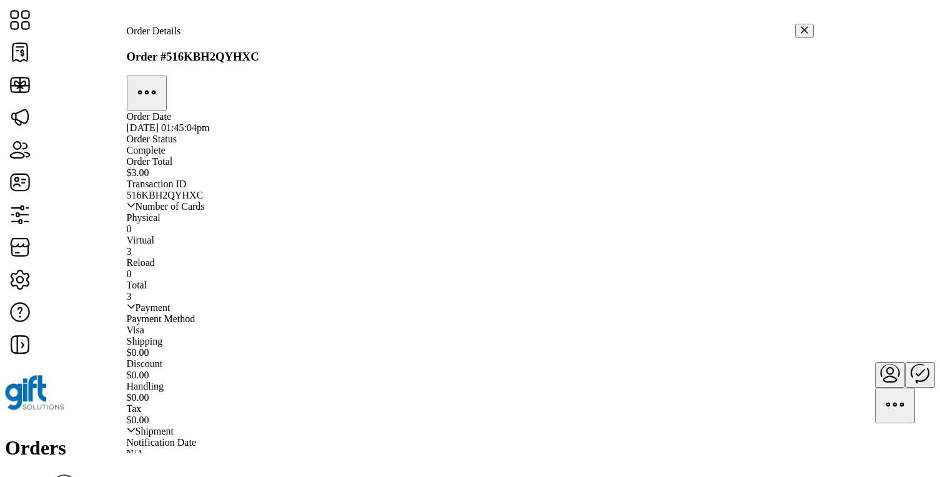
click at [136, 210] on icon at bounding box center [131, 205] width 9 height 9
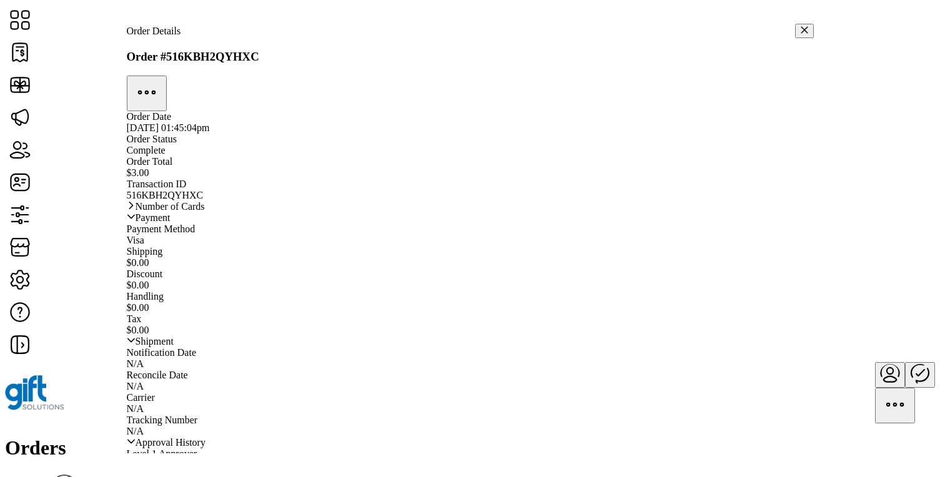
click at [136, 221] on icon at bounding box center [131, 216] width 9 height 9
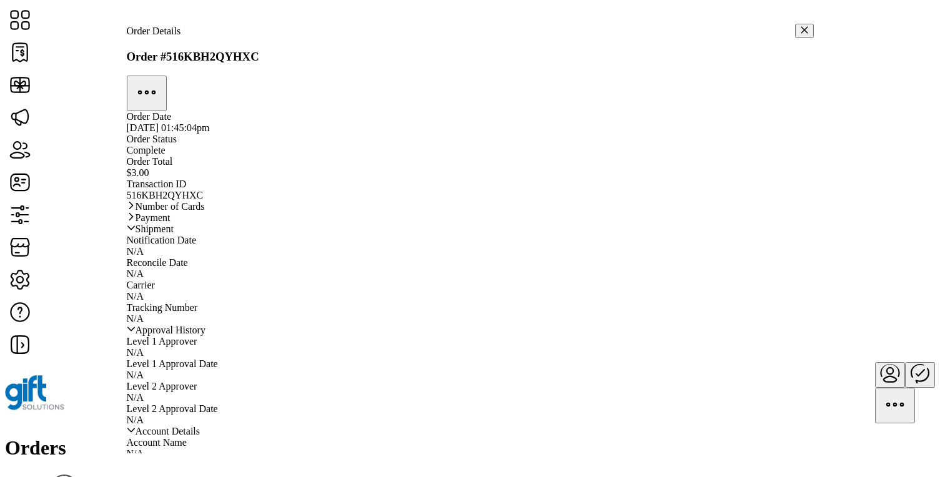
click at [136, 232] on icon at bounding box center [131, 228] width 9 height 9
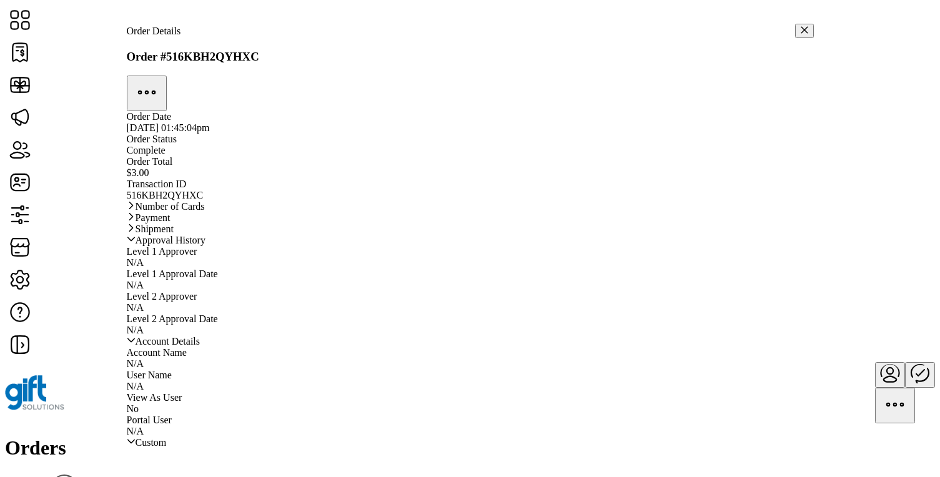
click at [135, 241] on icon at bounding box center [130, 239] width 7 height 4
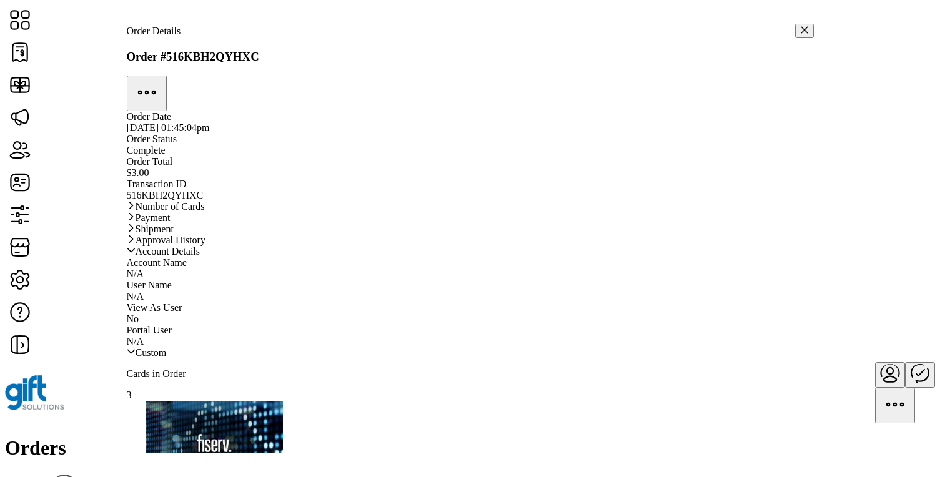
click at [136, 255] on icon at bounding box center [131, 250] width 9 height 9
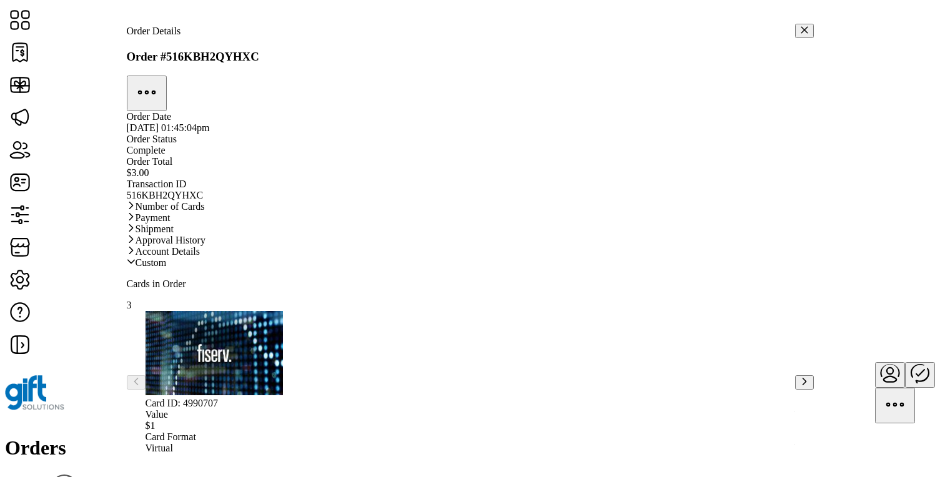
scroll to position [17, 0]
click at [136, 266] on icon at bounding box center [131, 261] width 9 height 9
click at [798, 27] on button "button" at bounding box center [804, 31] width 19 height 14
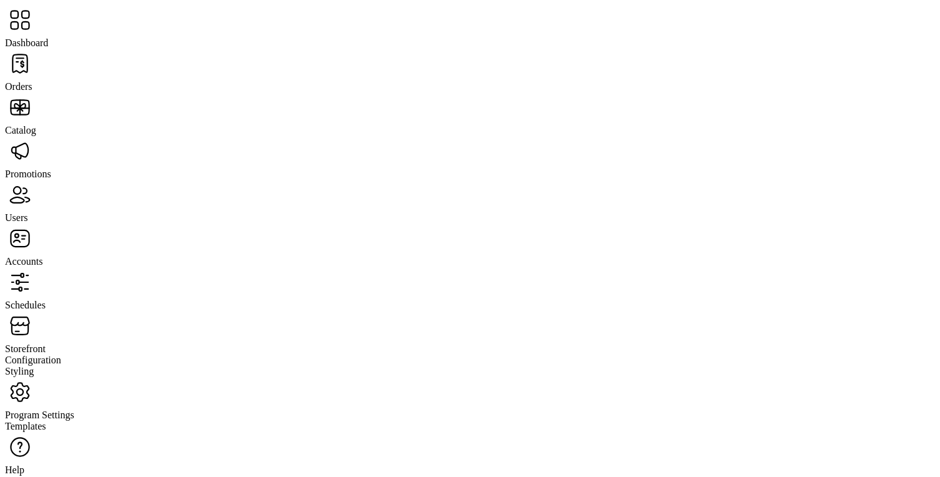
click at [46, 344] on span "Storefront" at bounding box center [25, 349] width 41 height 11
click at [61, 355] on span "Configuration" at bounding box center [33, 360] width 56 height 11
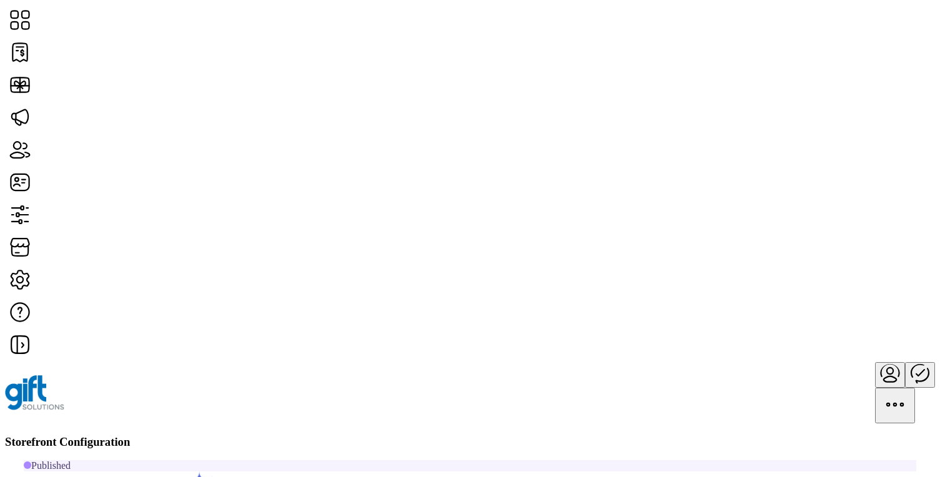
click at [498, 435] on div "Storefront Configuration" at bounding box center [470, 442] width 930 height 14
click at [808, 270] on span "Custom Messaging" at bounding box center [773, 265] width 77 height 10
type input "*********"
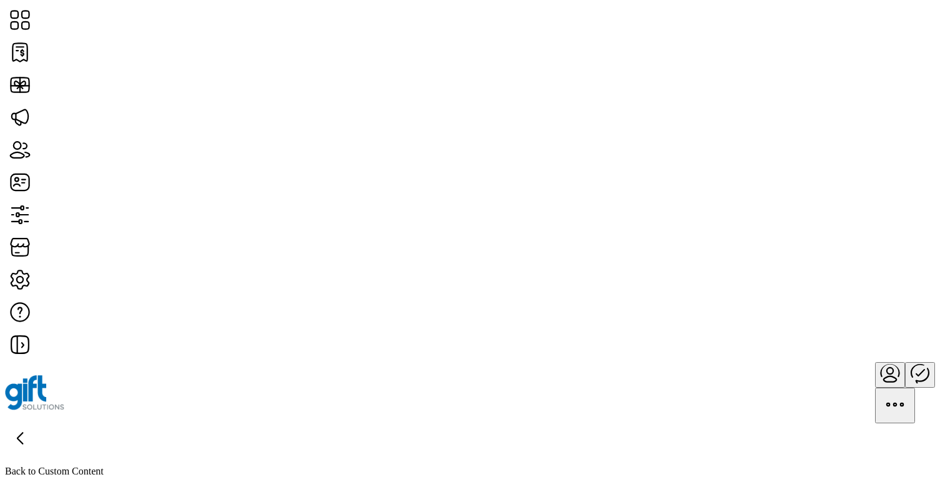
click at [35, 423] on icon at bounding box center [20, 438] width 30 height 30
